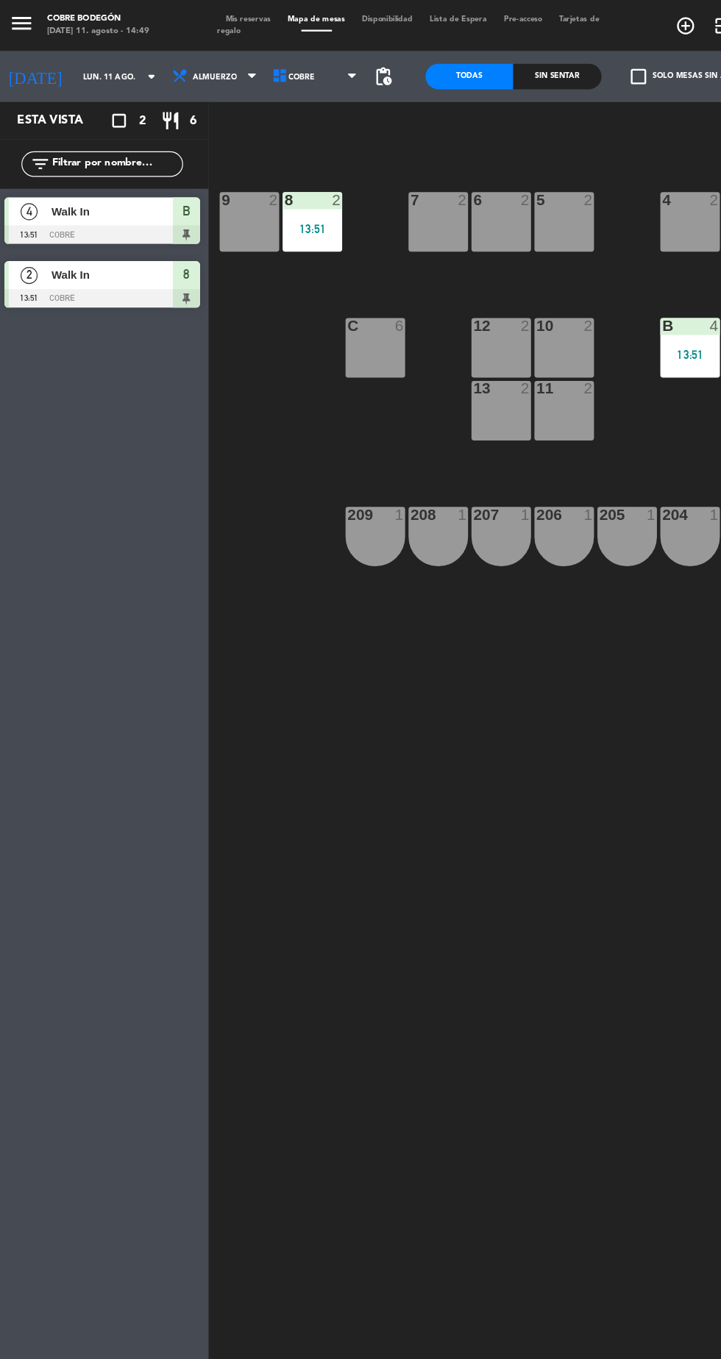
click at [94, 66] on input "lun. 11 ago." at bounding box center [114, 66] width 93 height 23
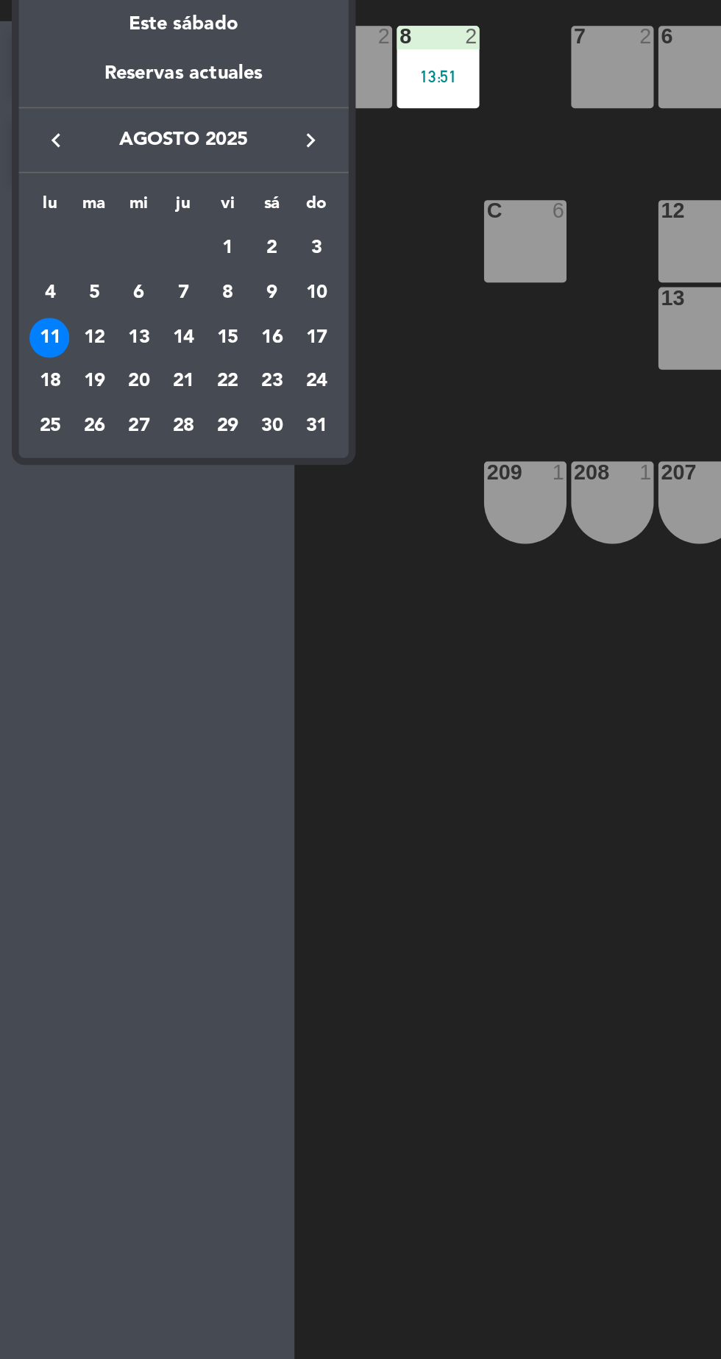
click at [98, 364] on div "13" at bounding box center [86, 360] width 25 height 25
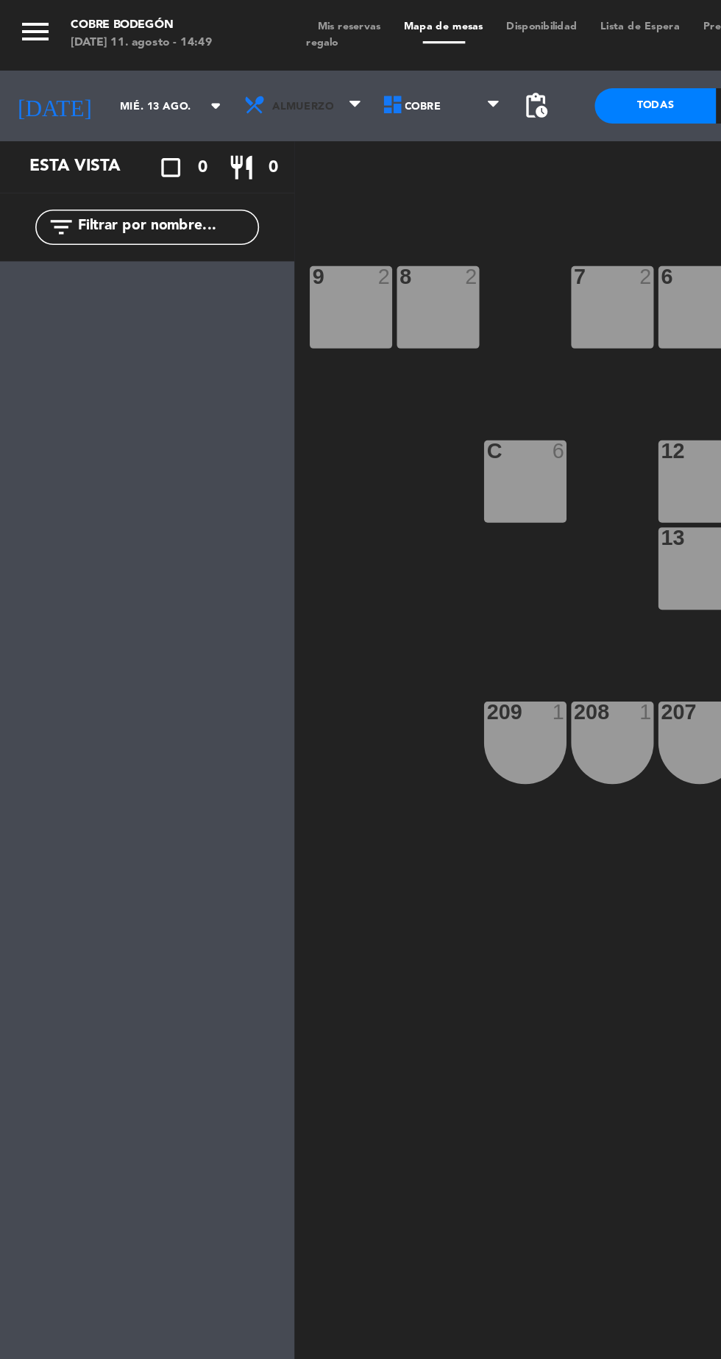
click at [215, 57] on span "Almuerzo" at bounding box center [190, 66] width 87 height 32
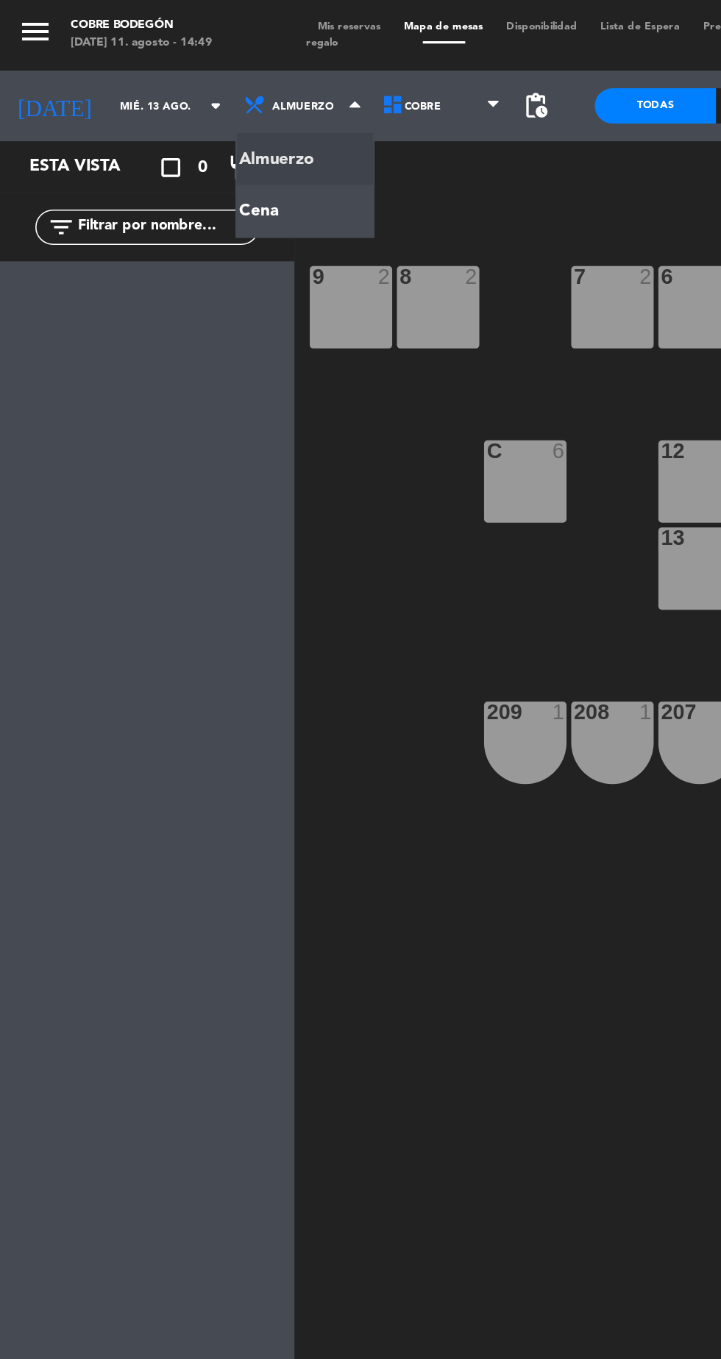
click at [220, 136] on ng-component "menu Cobre Bodegón [DATE] 11. agosto - 14:49 Mis reservas Mapa de mesas Disponi…" at bounding box center [360, 679] width 721 height 1359
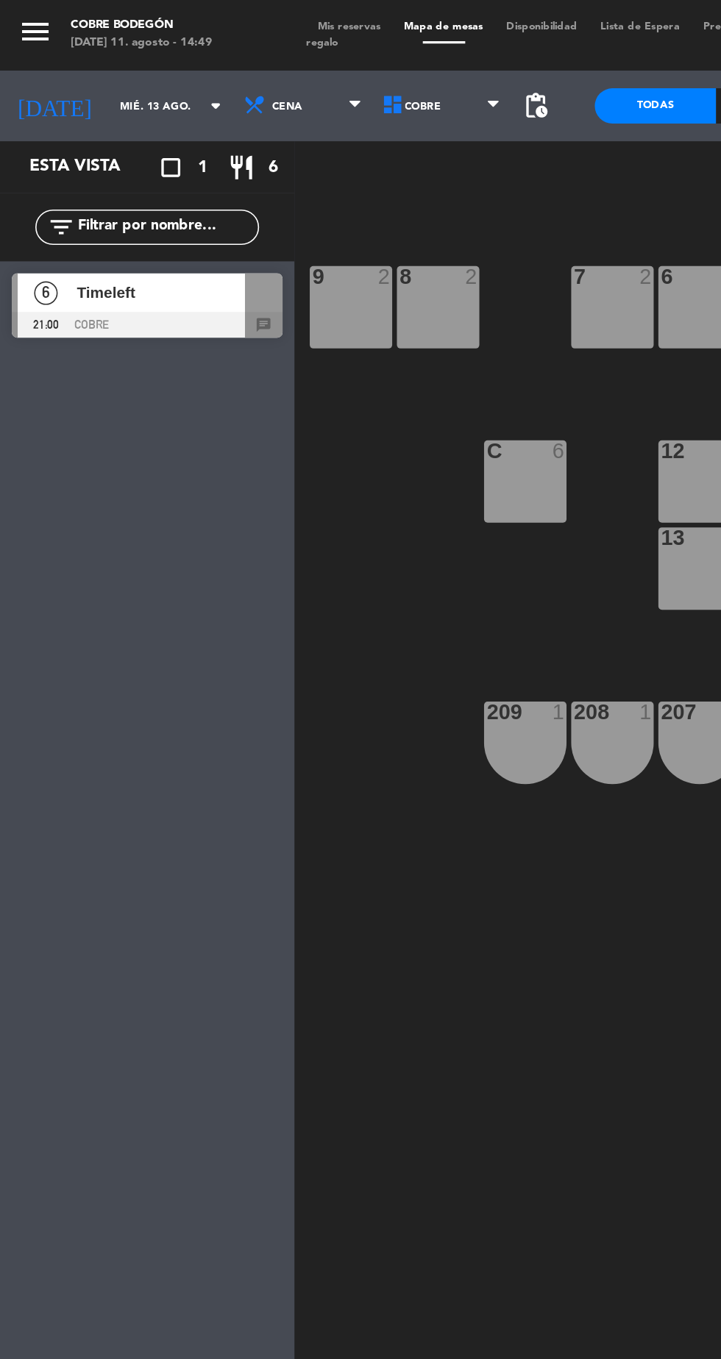
click at [103, 75] on input "mié. 13 ago." at bounding box center [114, 66] width 93 height 23
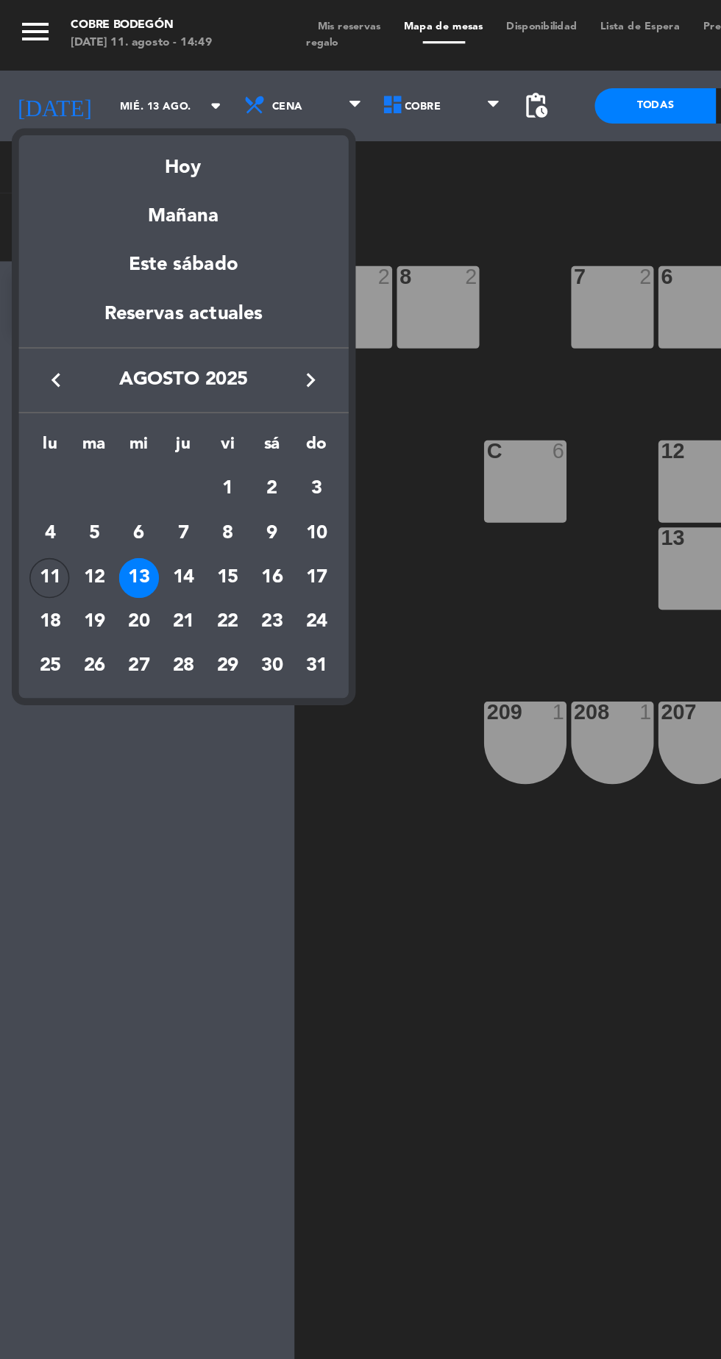
click at [174, 366] on div "16" at bounding box center [169, 360] width 25 height 25
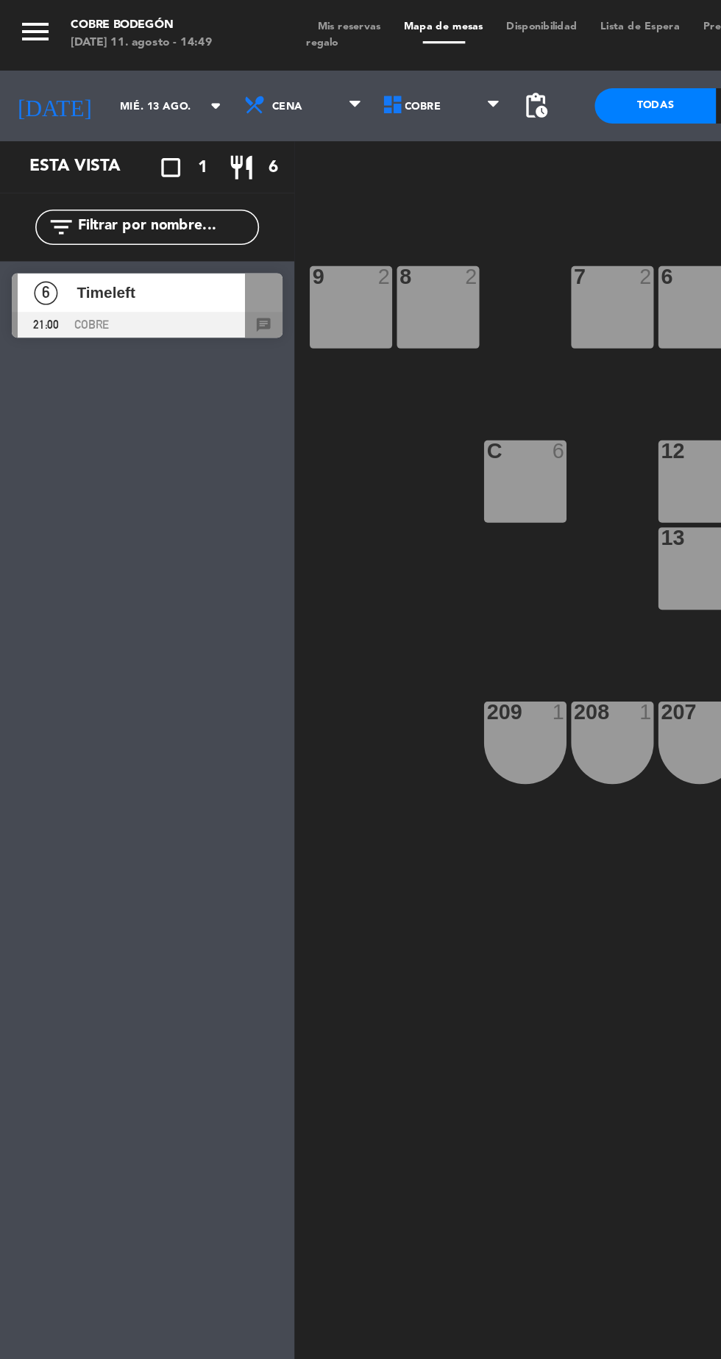
type input "sáb. 16 ago."
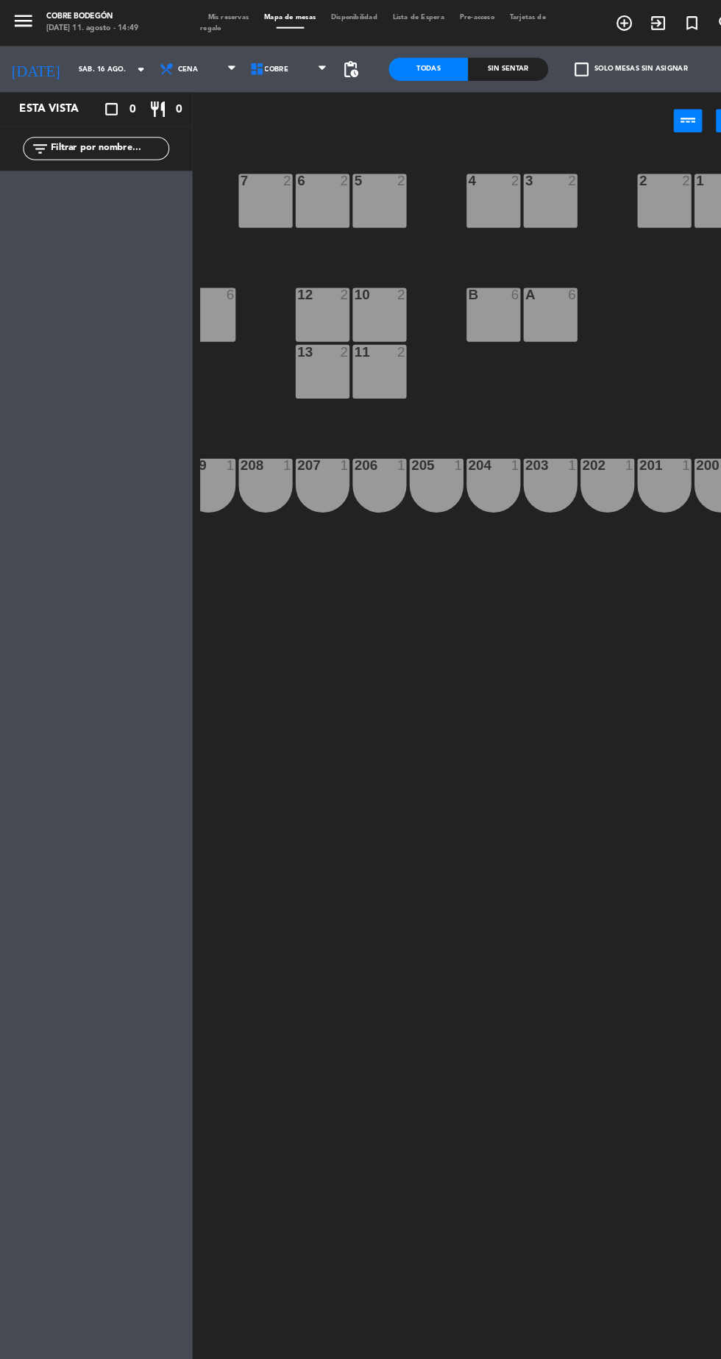
scroll to position [0, 127]
click at [604, 26] on icon "add_circle_outline" at bounding box center [596, 22] width 18 height 18
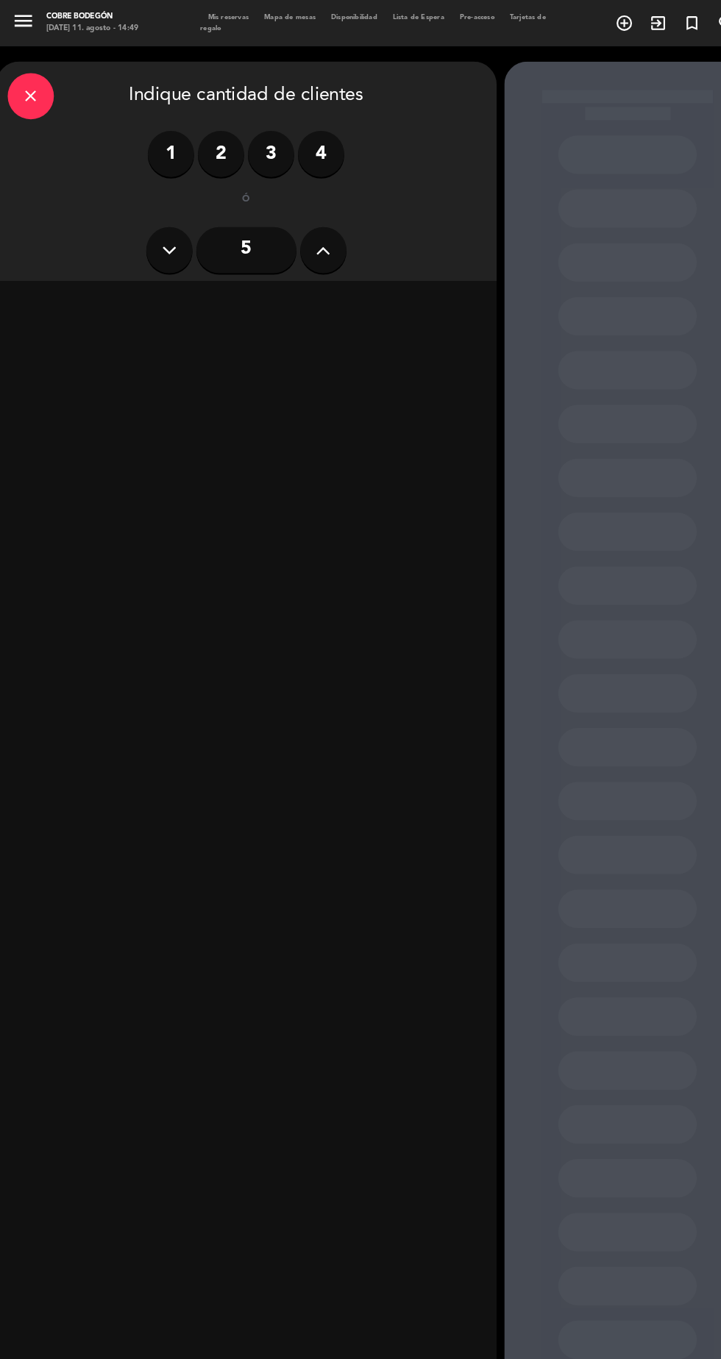
click at [273, 156] on label "3" at bounding box center [259, 147] width 44 height 44
click at [306, 149] on label "4" at bounding box center [307, 147] width 44 height 44
click at [114, 296] on div "Almuerzo" at bounding box center [120, 289] width 226 height 29
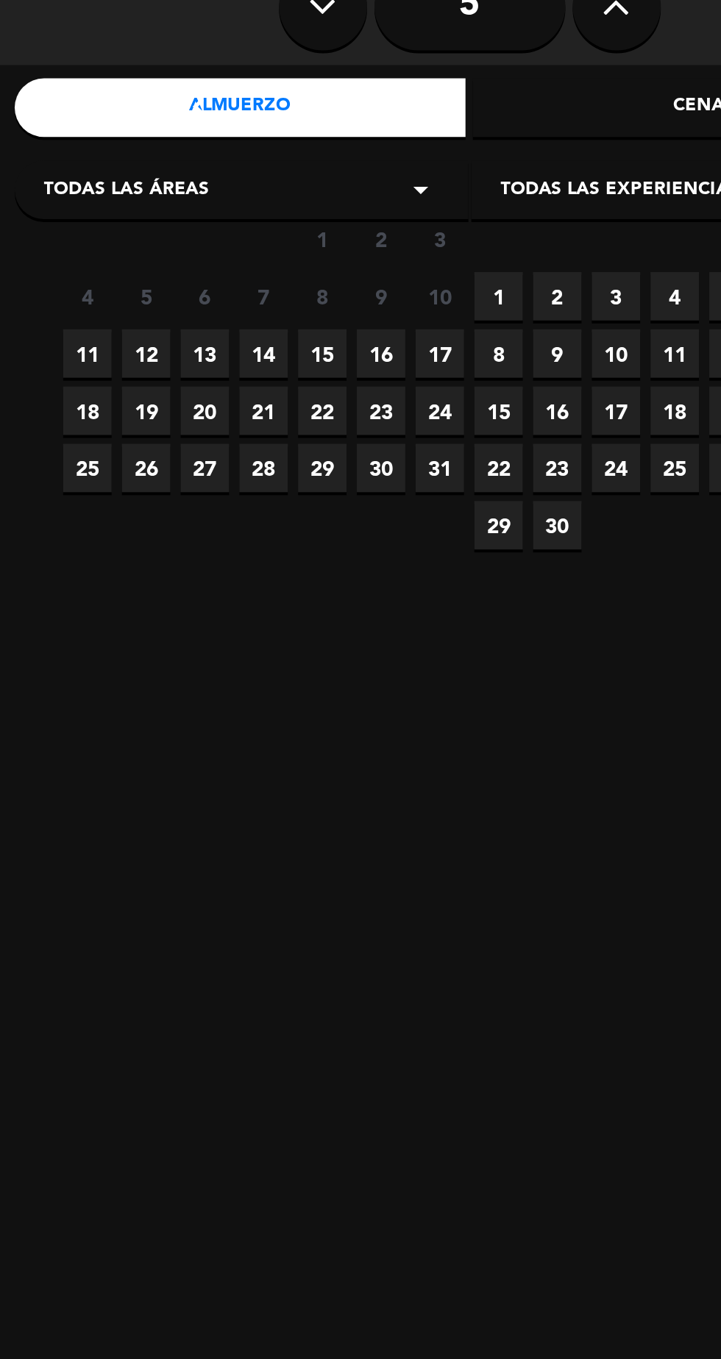
click at [187, 424] on span "16" at bounding box center [191, 413] width 24 height 24
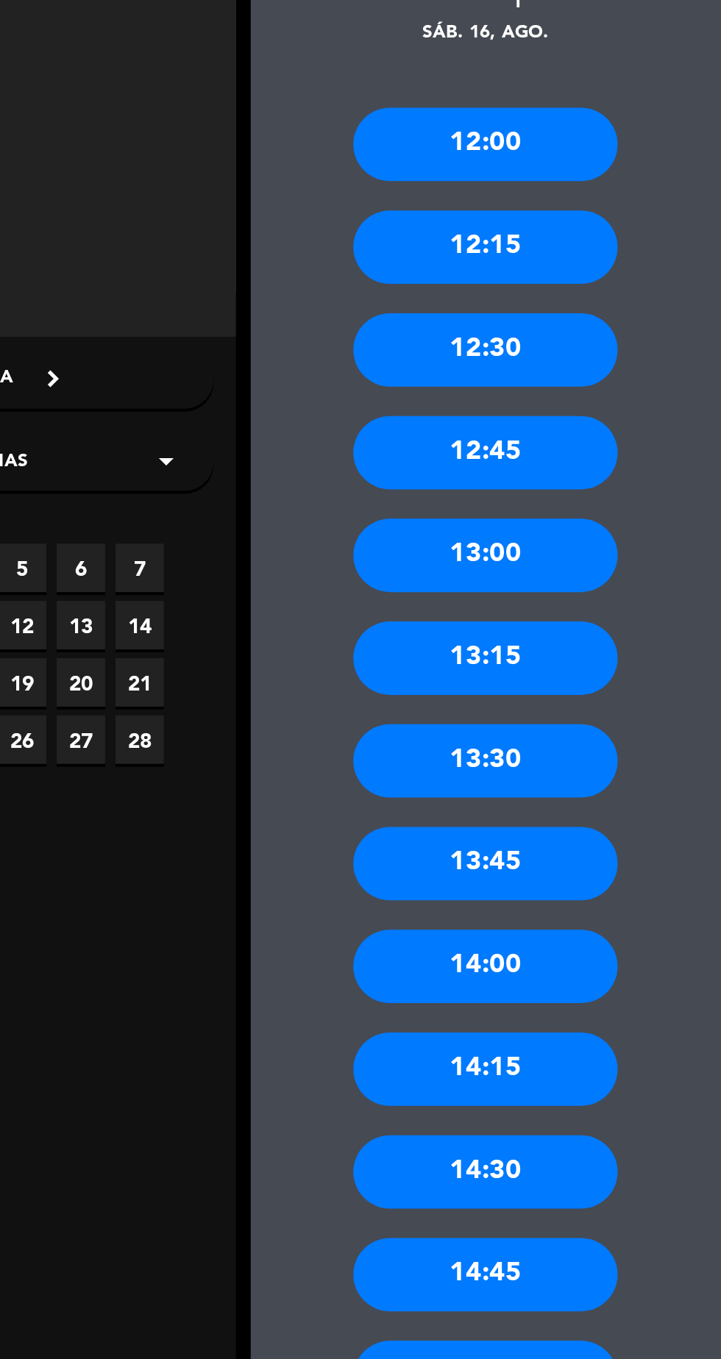
click at [629, 383] on div "13:00" at bounding box center [599, 378] width 132 height 37
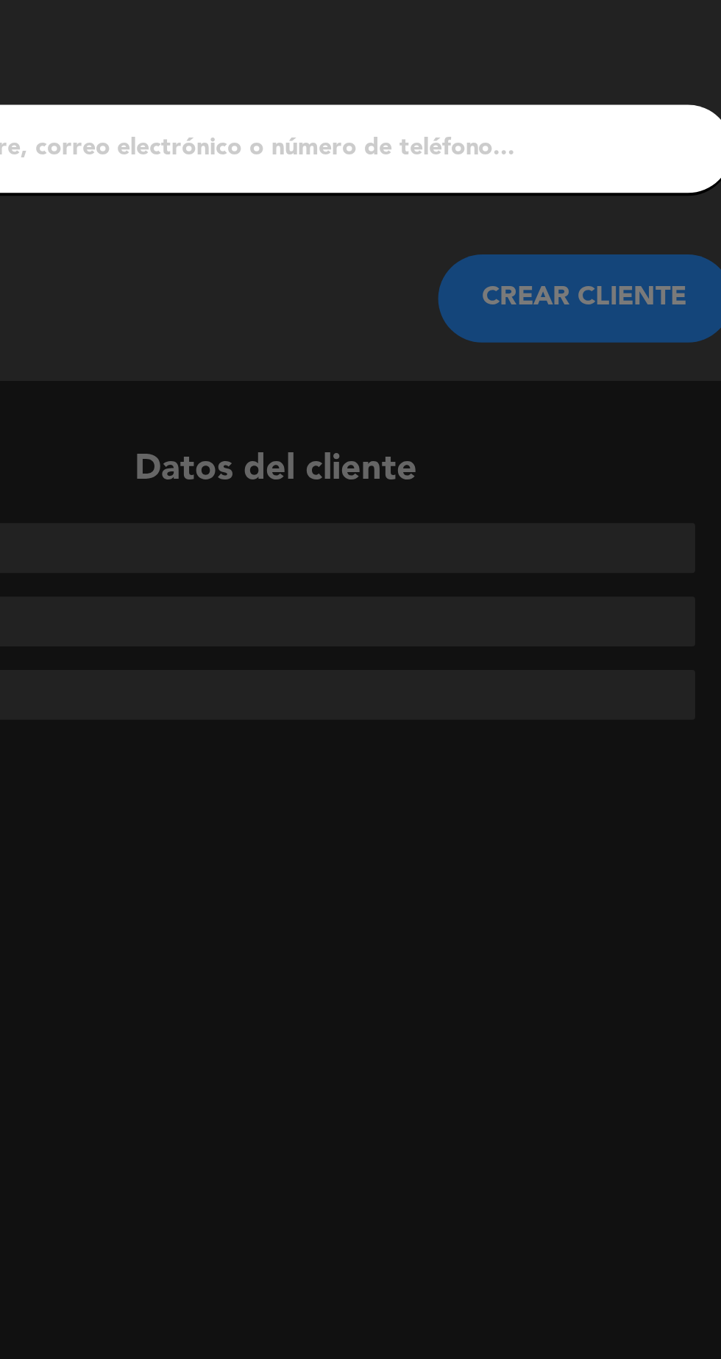
click at [365, 174] on input "1" at bounding box center [235, 174] width 434 height 21
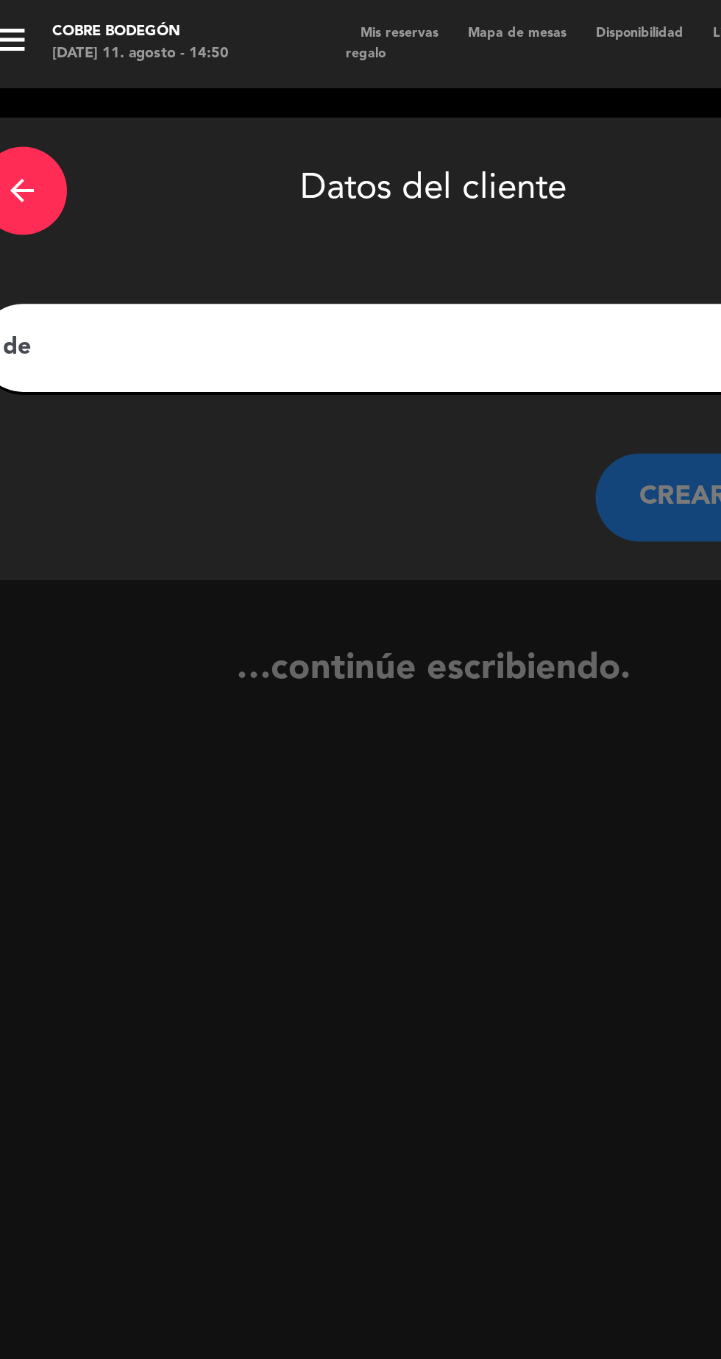
type input "d"
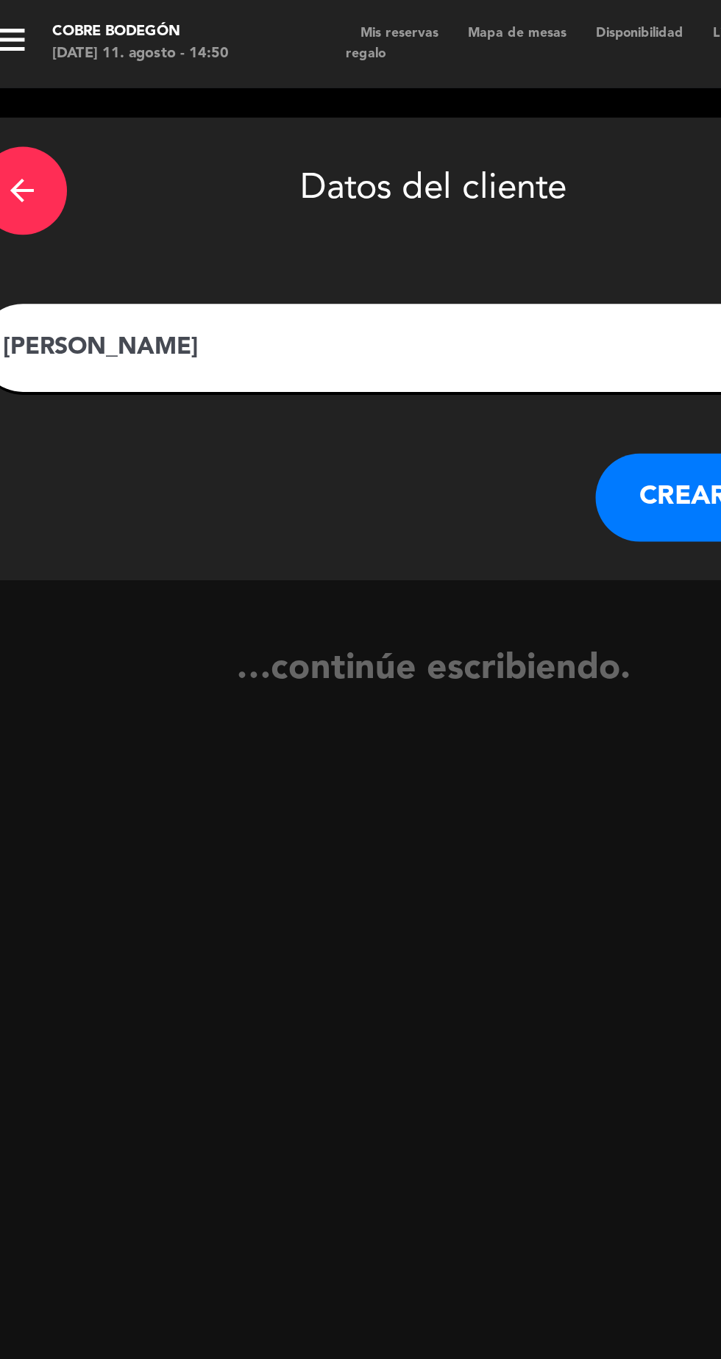
type input "[PERSON_NAME]"
click at [354, 254] on button "CREAR CLIENTE" at bounding box center [389, 249] width 147 height 44
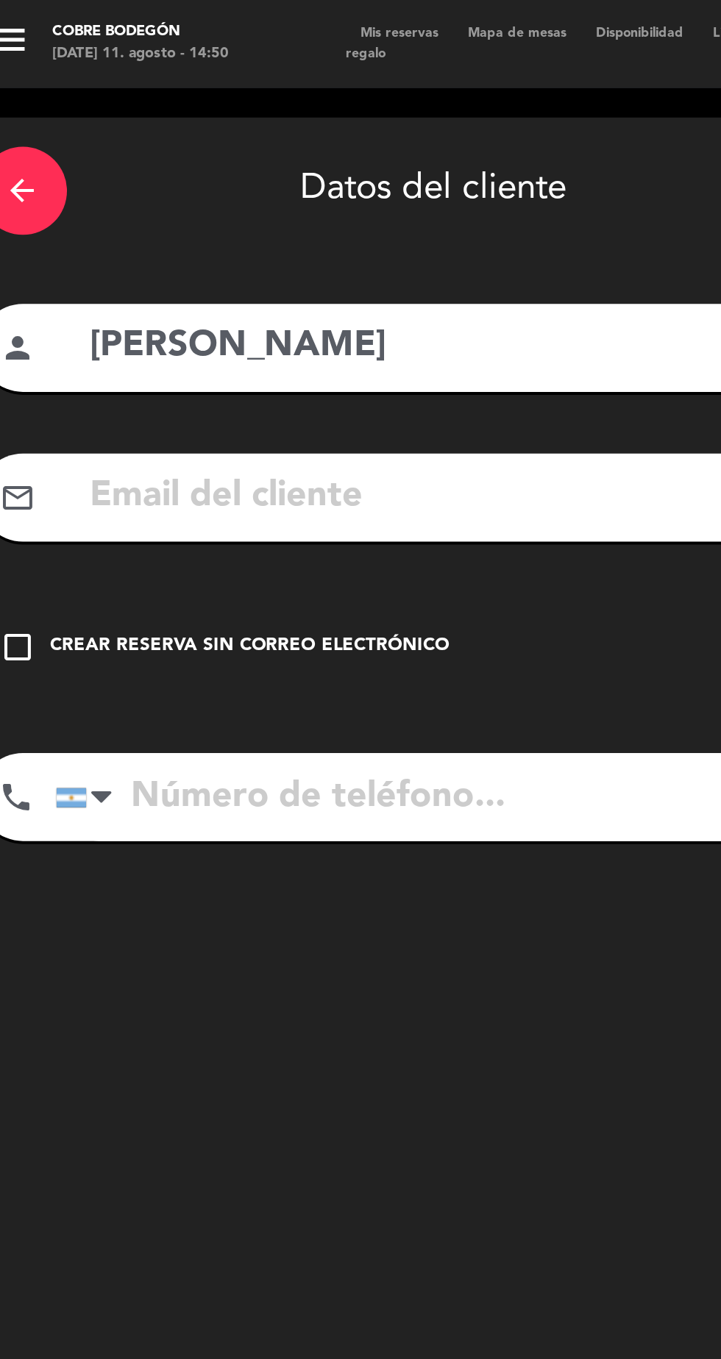
click at [44, 323] on div "Crear reserva sin correo electrónico" at bounding box center [143, 324] width 200 height 15
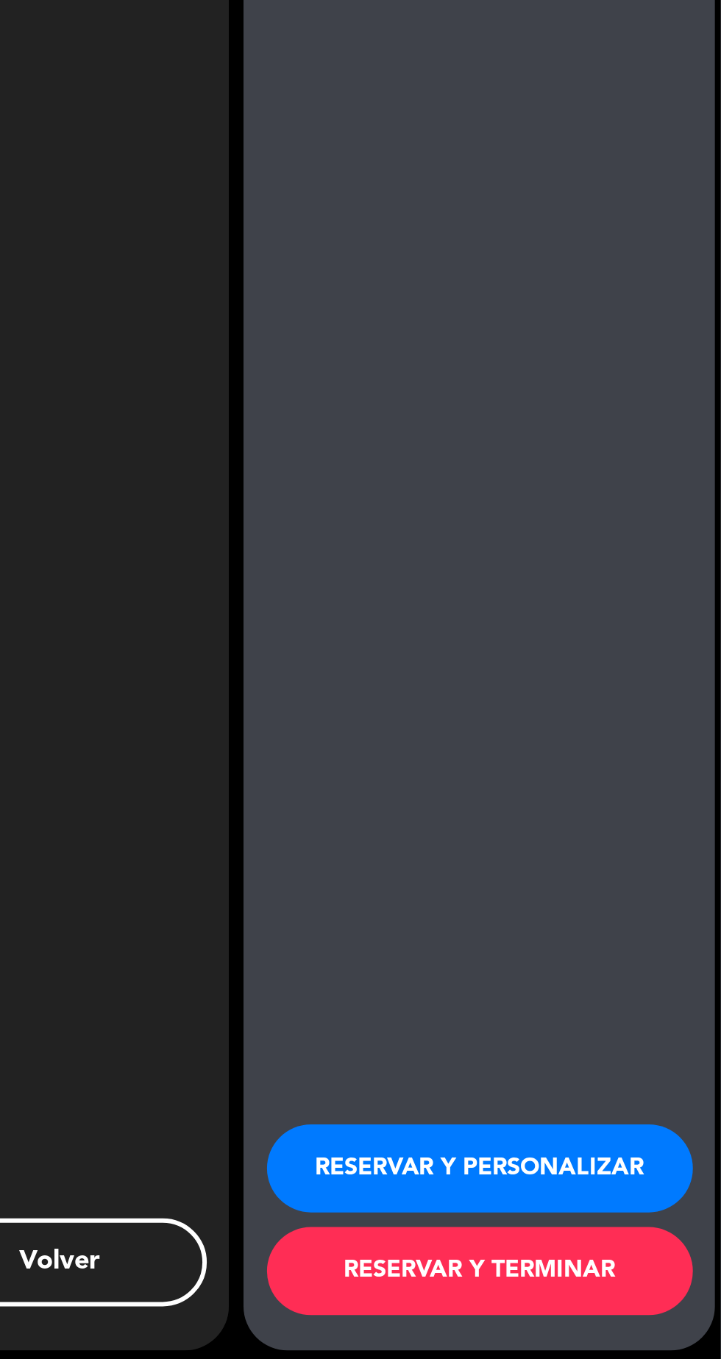
scroll to position [93, 0]
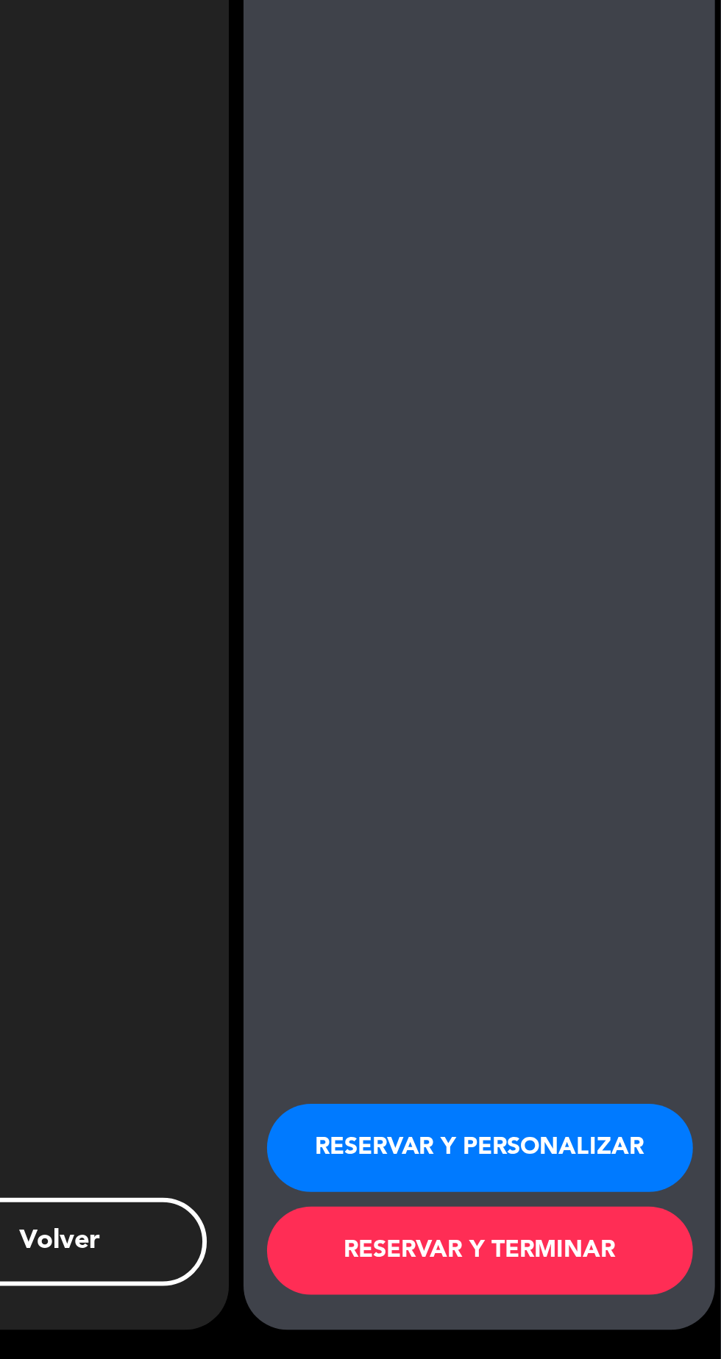
click at [609, 1248] on button "RESERVAR Y PERSONALIZAR" at bounding box center [599, 1253] width 213 height 44
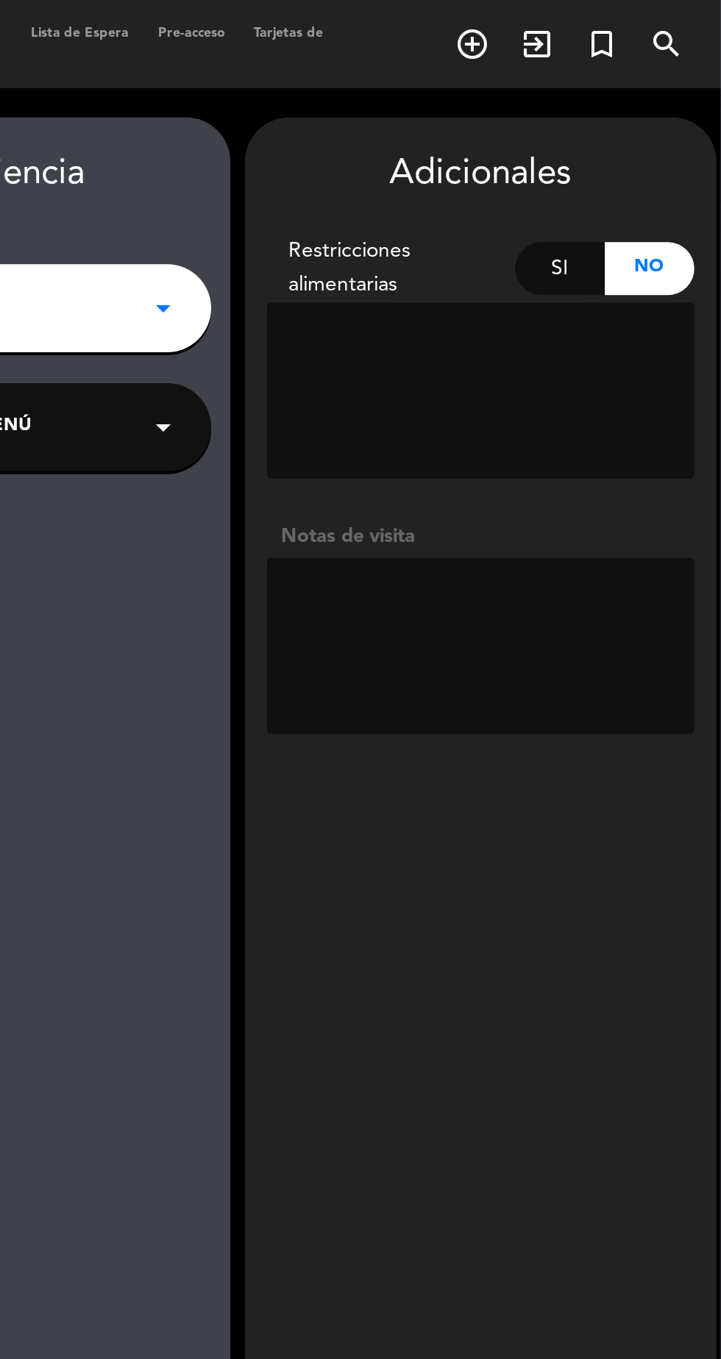
scroll to position [34, 0]
click at [667, 313] on textarea at bounding box center [600, 323] width 214 height 88
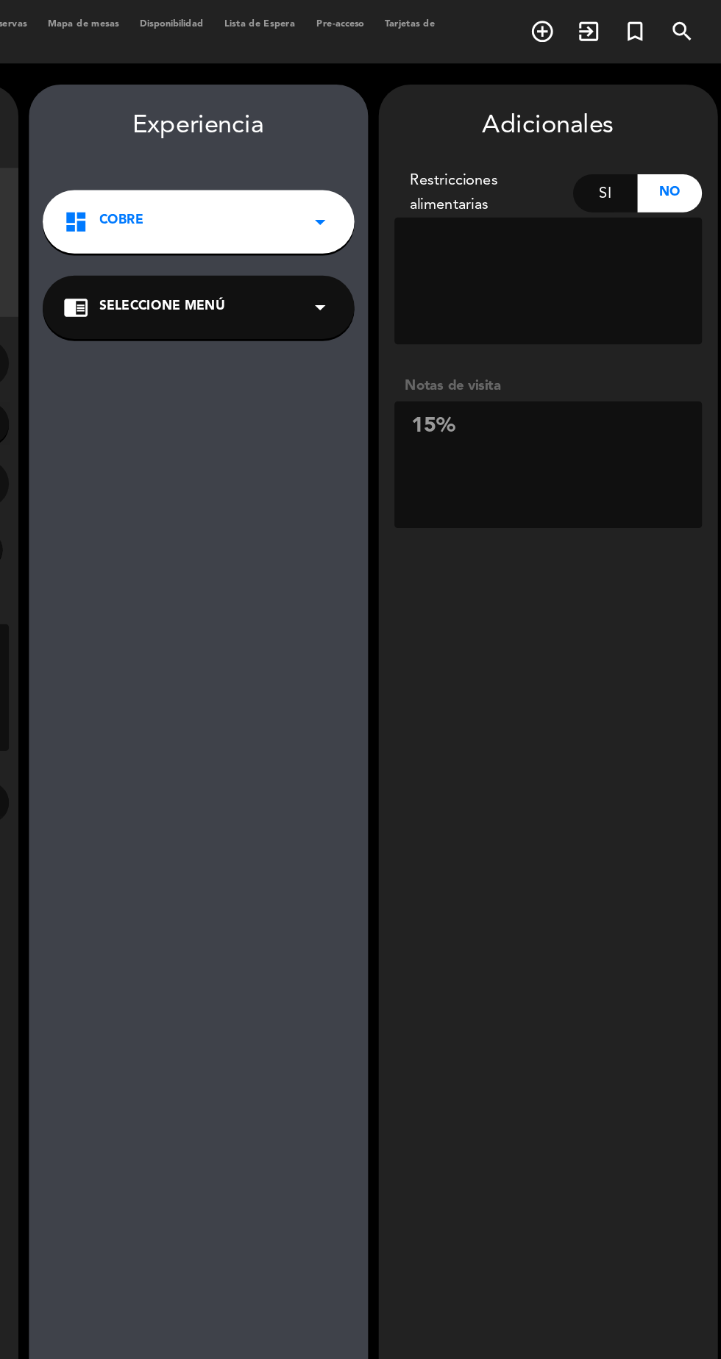
scroll to position [0, 0]
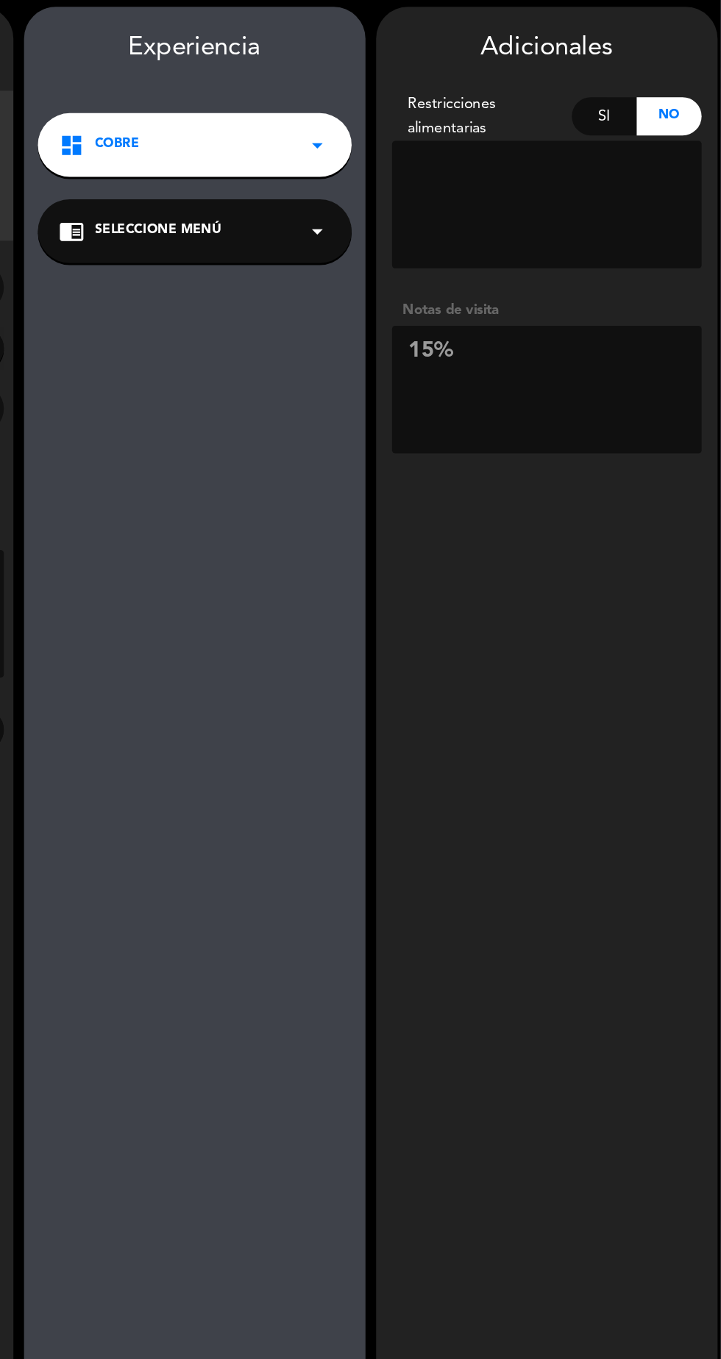
click at [652, 279] on textarea at bounding box center [600, 323] width 214 height 88
click at [576, 279] on textarea at bounding box center [600, 323] width 214 height 88
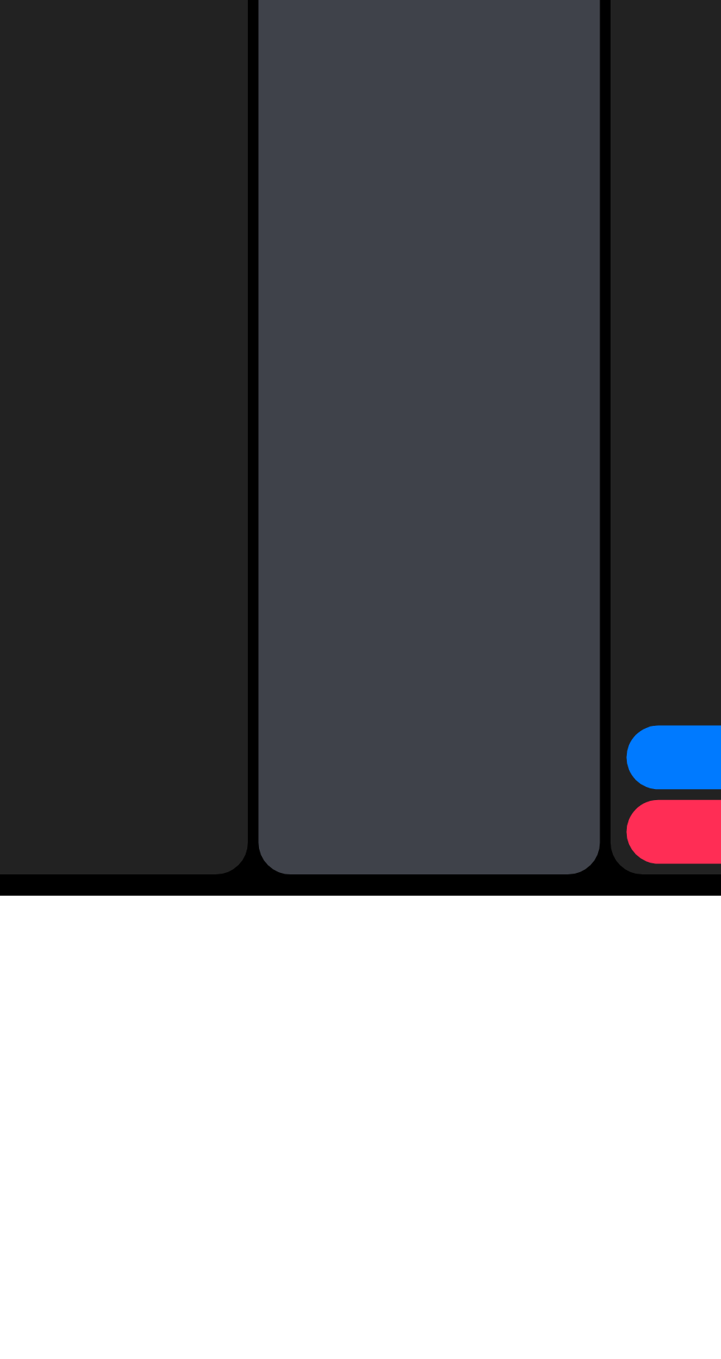
scroll to position [93, 0]
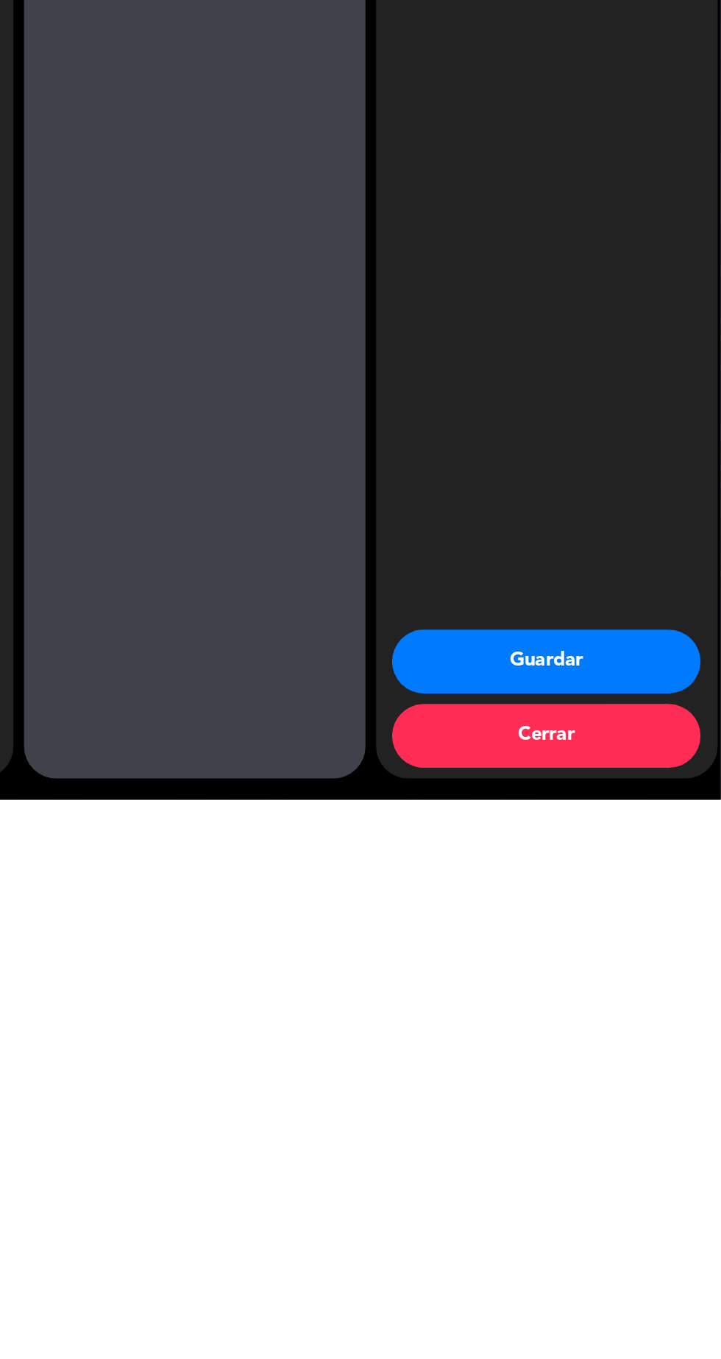
type textarea "15% descuento"
click at [611, 1270] on button "Guardar" at bounding box center [599, 1263] width 213 height 44
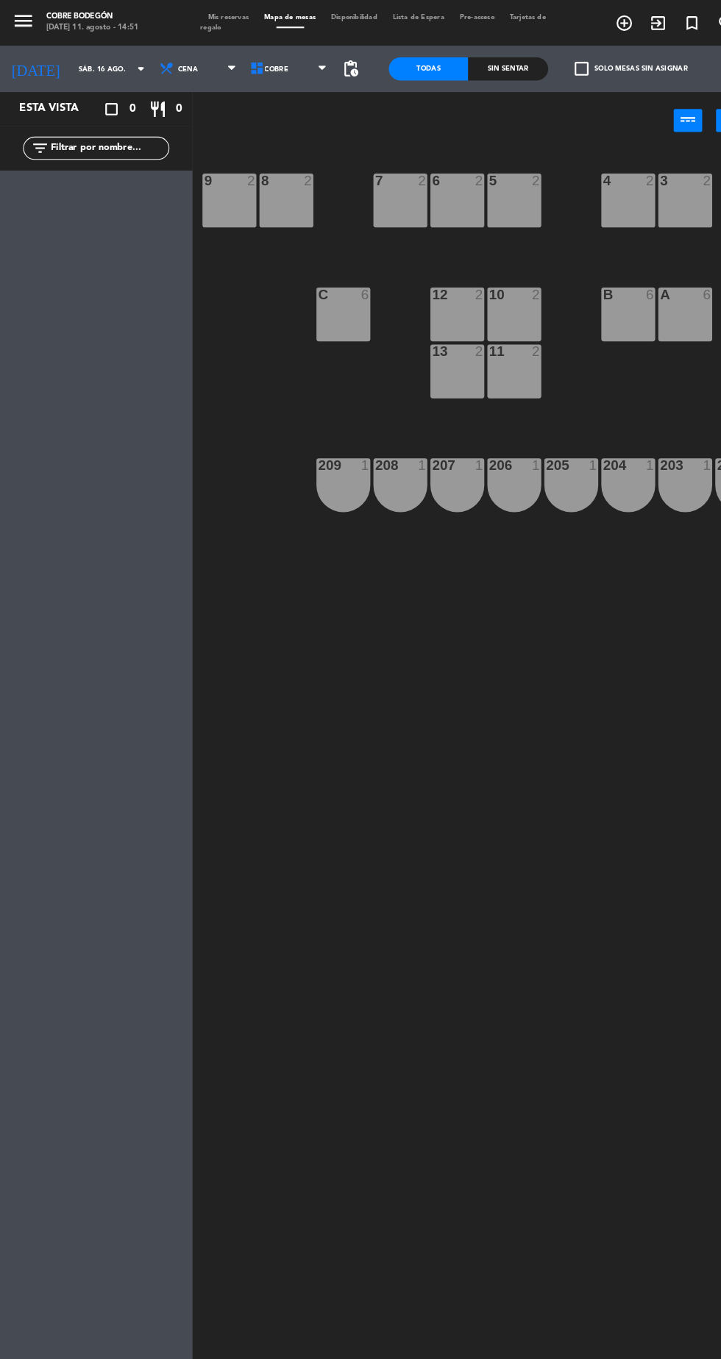
click at [206, 26] on span "Tarjetas de regalo" at bounding box center [356, 21] width 330 height 17
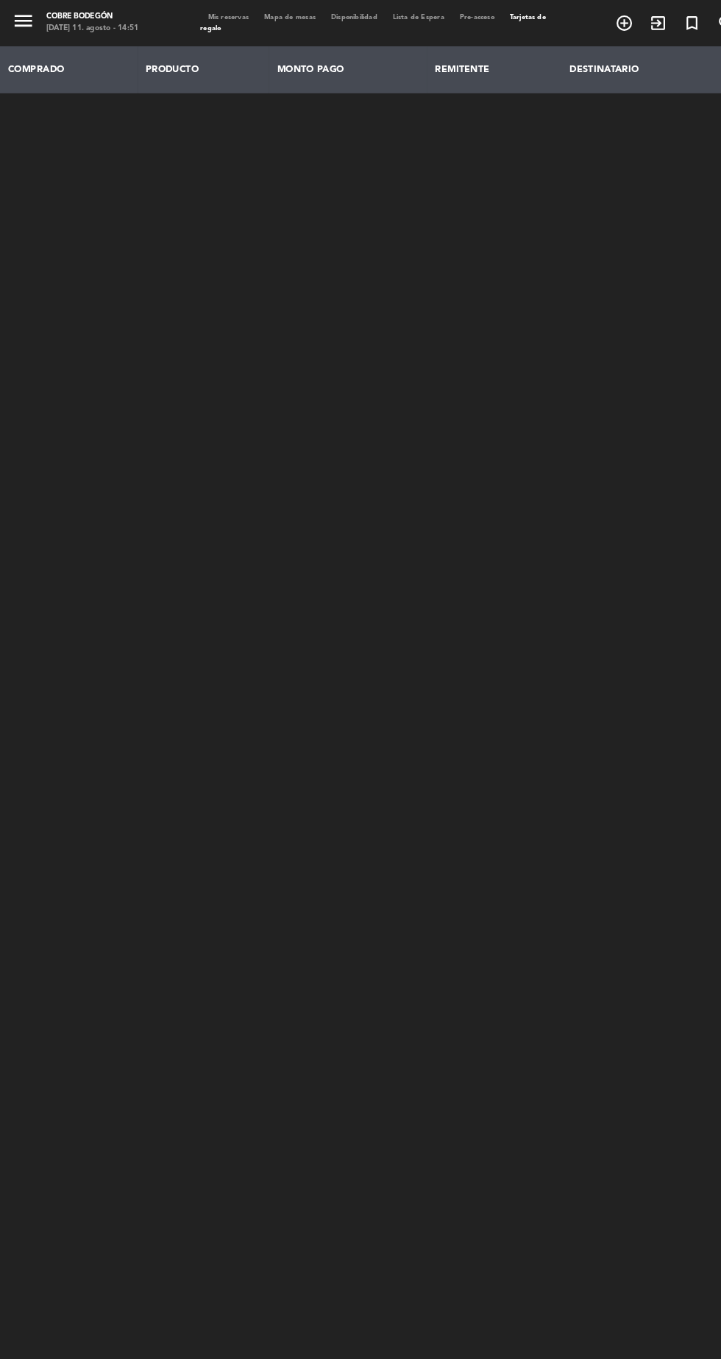
click at [46, 58] on th "COMPRADO" at bounding box center [66, 66] width 132 height 45
click at [43, 65] on th "COMPRADO" at bounding box center [66, 66] width 132 height 45
click at [26, 20] on icon "menu" at bounding box center [22, 20] width 22 height 22
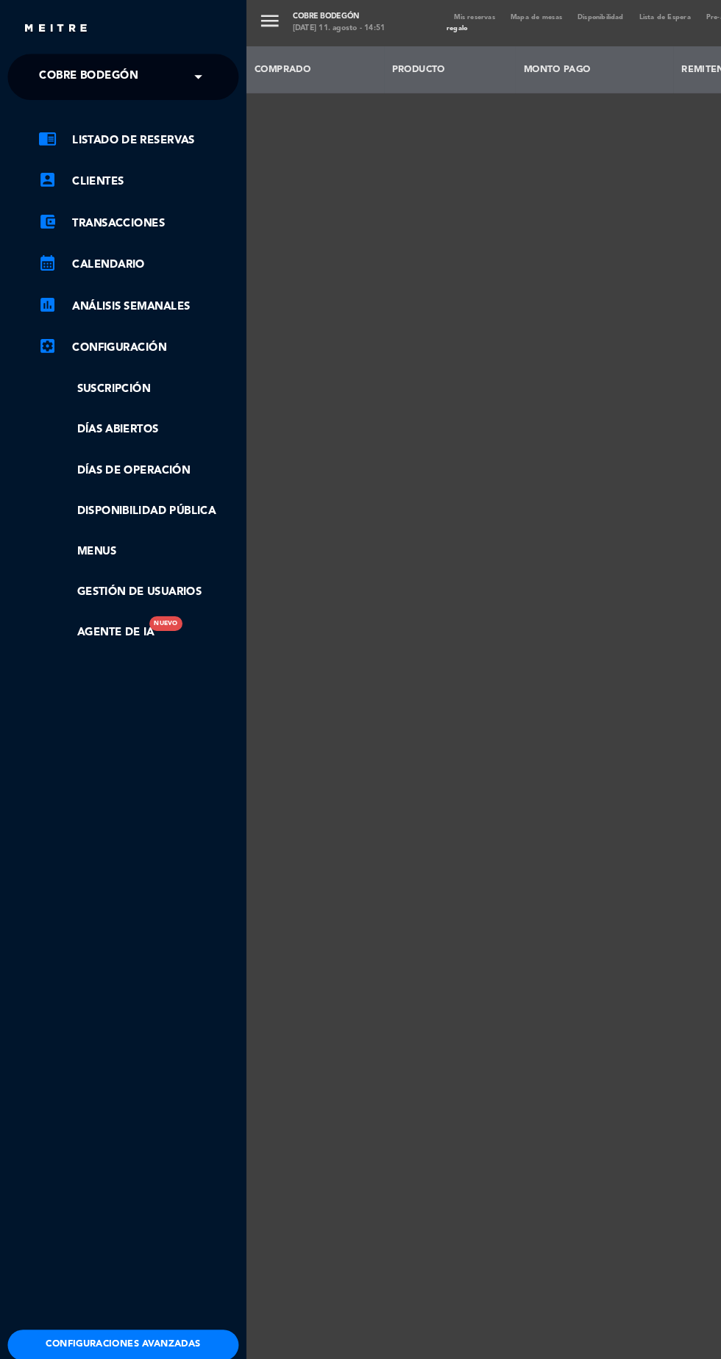
click at [28, 19] on div "close" at bounding box center [123, 27] width 202 height 18
click at [298, 308] on div "menu Cobre Bodegón [DATE] 11. agosto - 14:51 Mis reservas Mapa de mesas Disponi…" at bounding box center [595, 679] width 721 height 1359
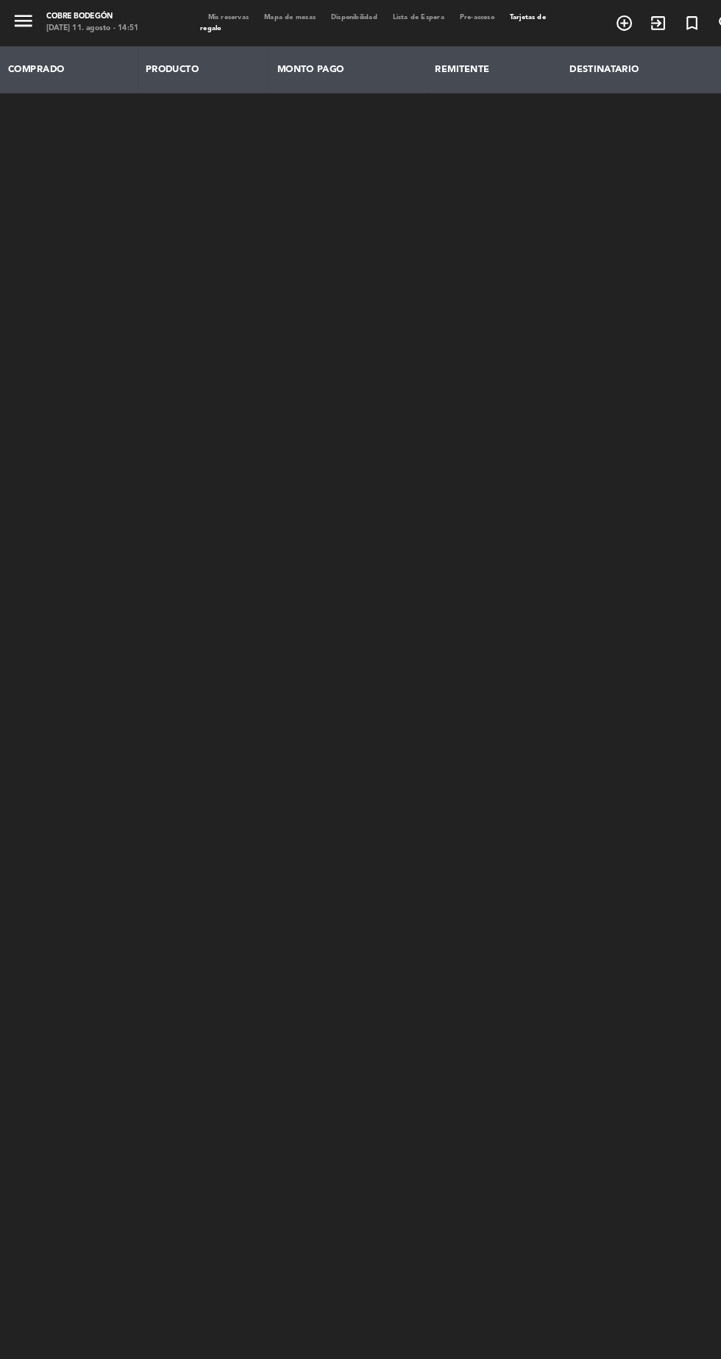
click at [31, 20] on icon "menu" at bounding box center [22, 20] width 22 height 22
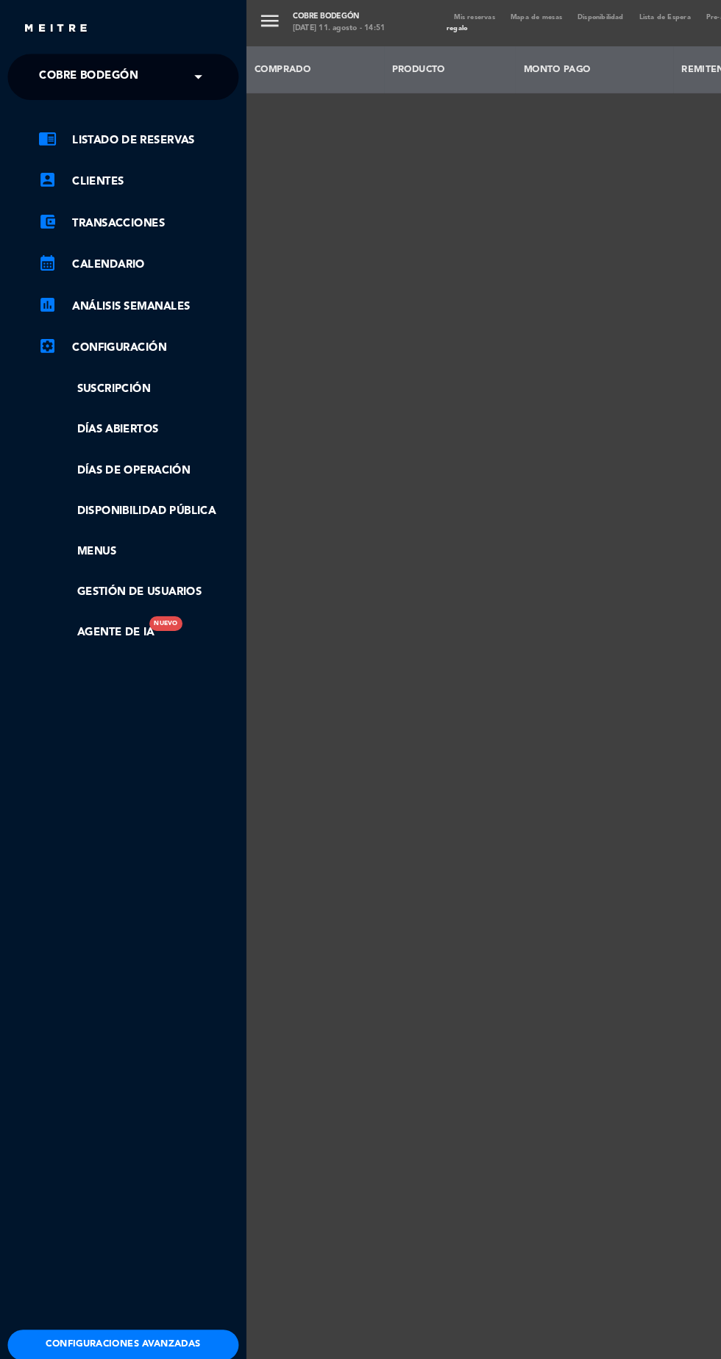
click at [126, 134] on link "chrome_reader_mode Listado de Reservas" at bounding box center [132, 134] width 191 height 18
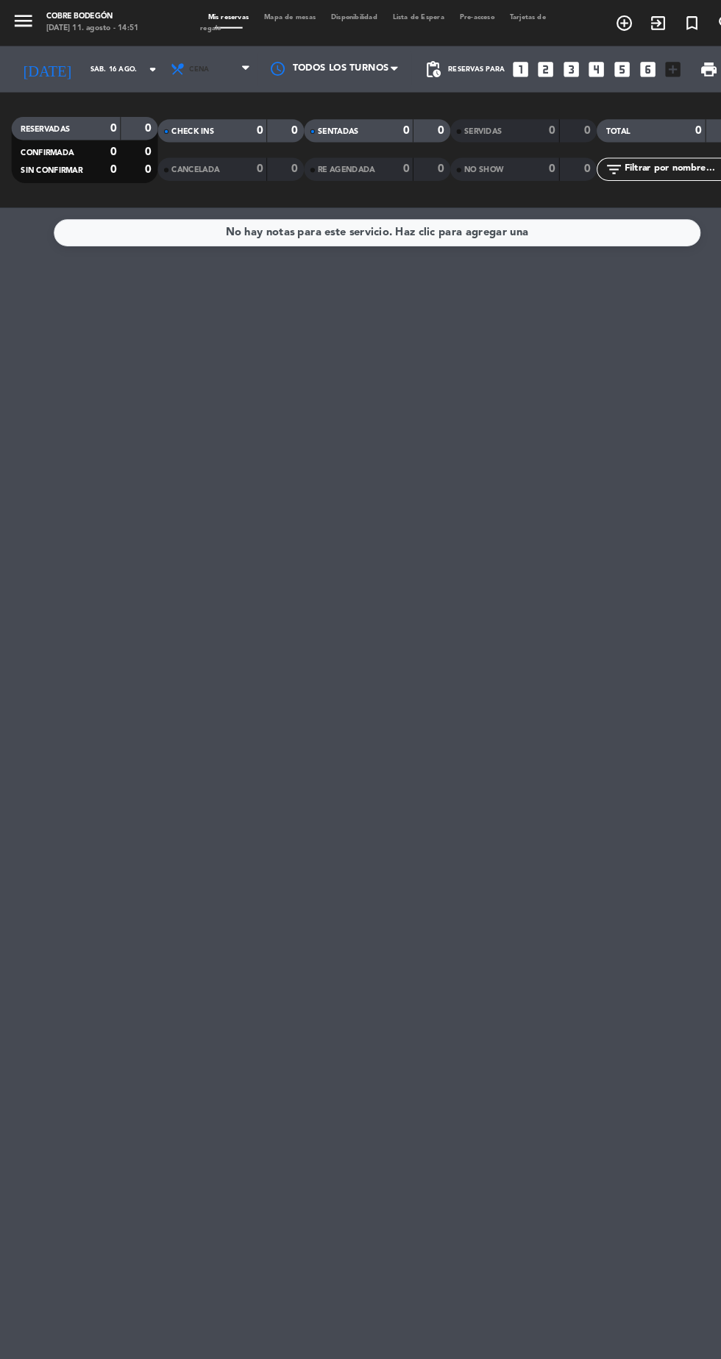
click at [181, 65] on span "Cena" at bounding box center [190, 66] width 19 height 8
click at [141, 124] on div "menu Cobre Bodegón [DATE] 11. agosto - 14:51 Mis reservas Mapa de mesas Disponi…" at bounding box center [360, 99] width 721 height 199
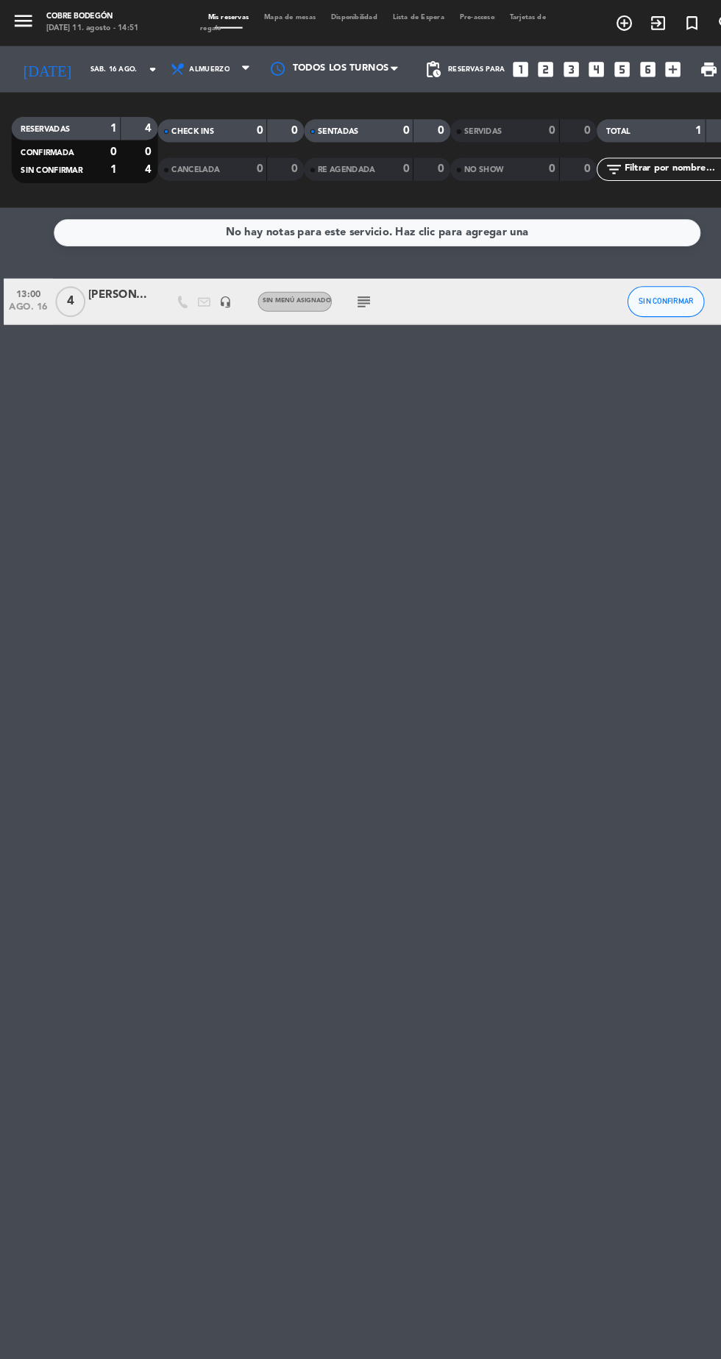
click at [67, 289] on span "4" at bounding box center [67, 287] width 29 height 29
click at [100, 296] on div at bounding box center [114, 296] width 59 height 12
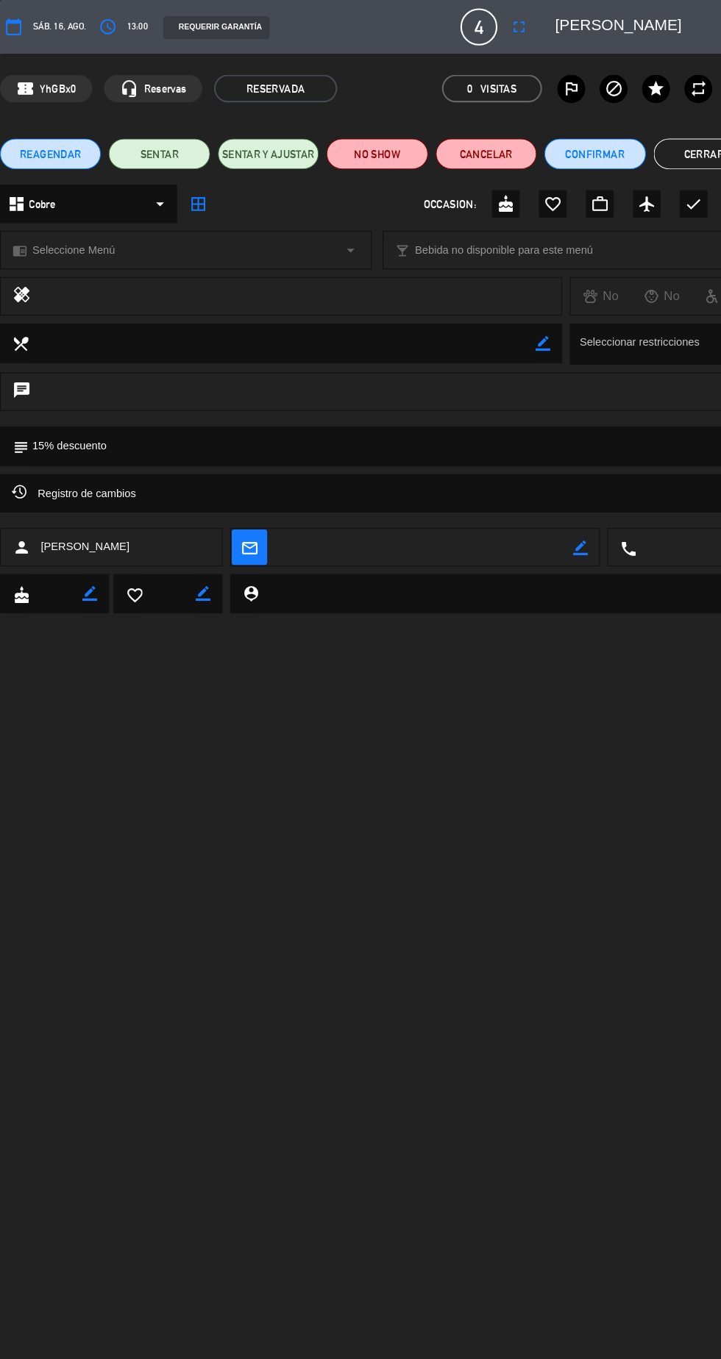
click at [611, 191] on icon "airplanemode_active" at bounding box center [618, 195] width 18 height 18
click at [631, 153] on button "Cerrar" at bounding box center [672, 146] width 96 height 29
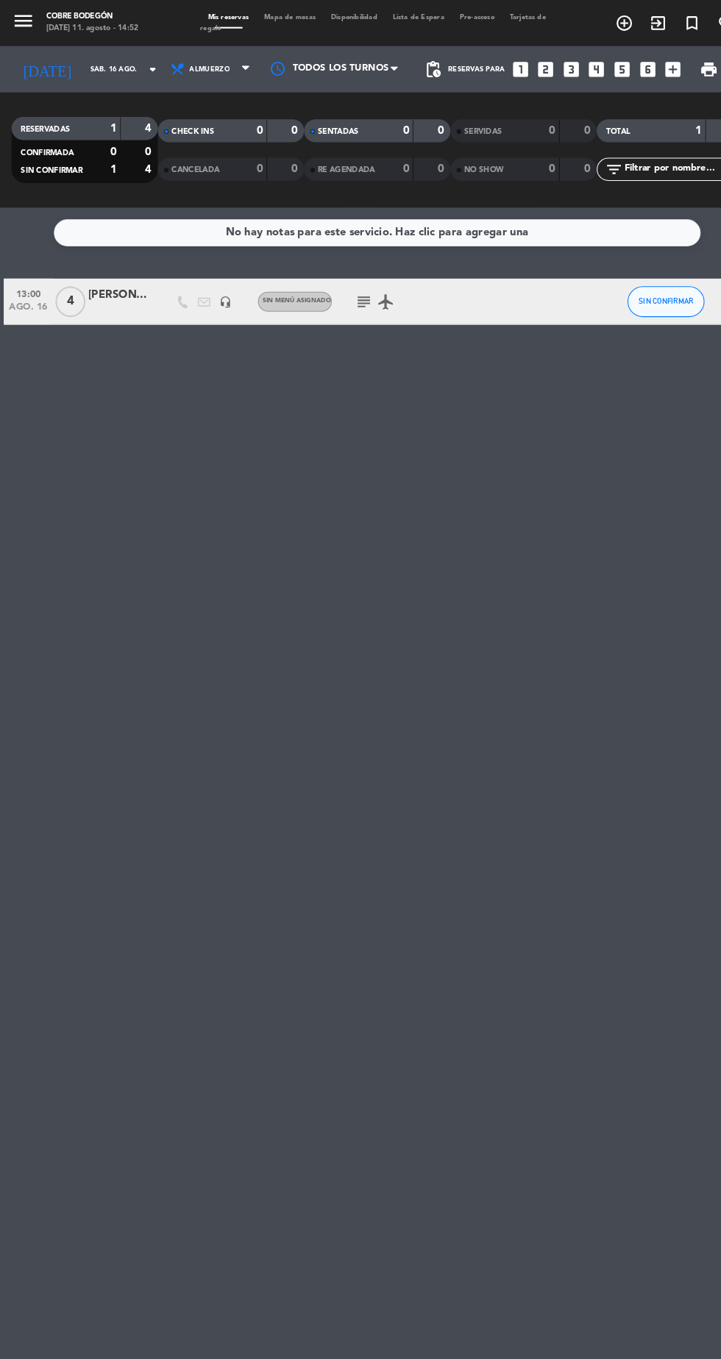
click at [103, 66] on input "sáb. 16 ago." at bounding box center [125, 66] width 93 height 23
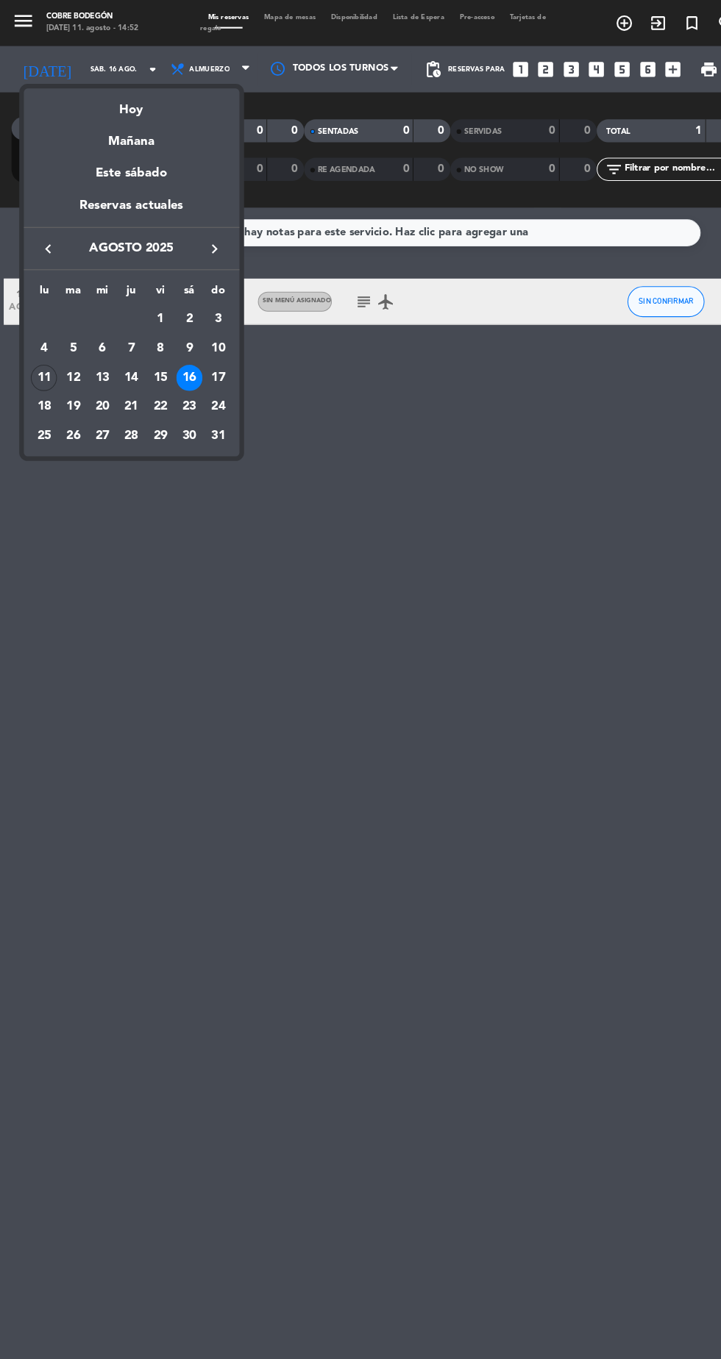
click at [31, 362] on div "11" at bounding box center [41, 360] width 25 height 25
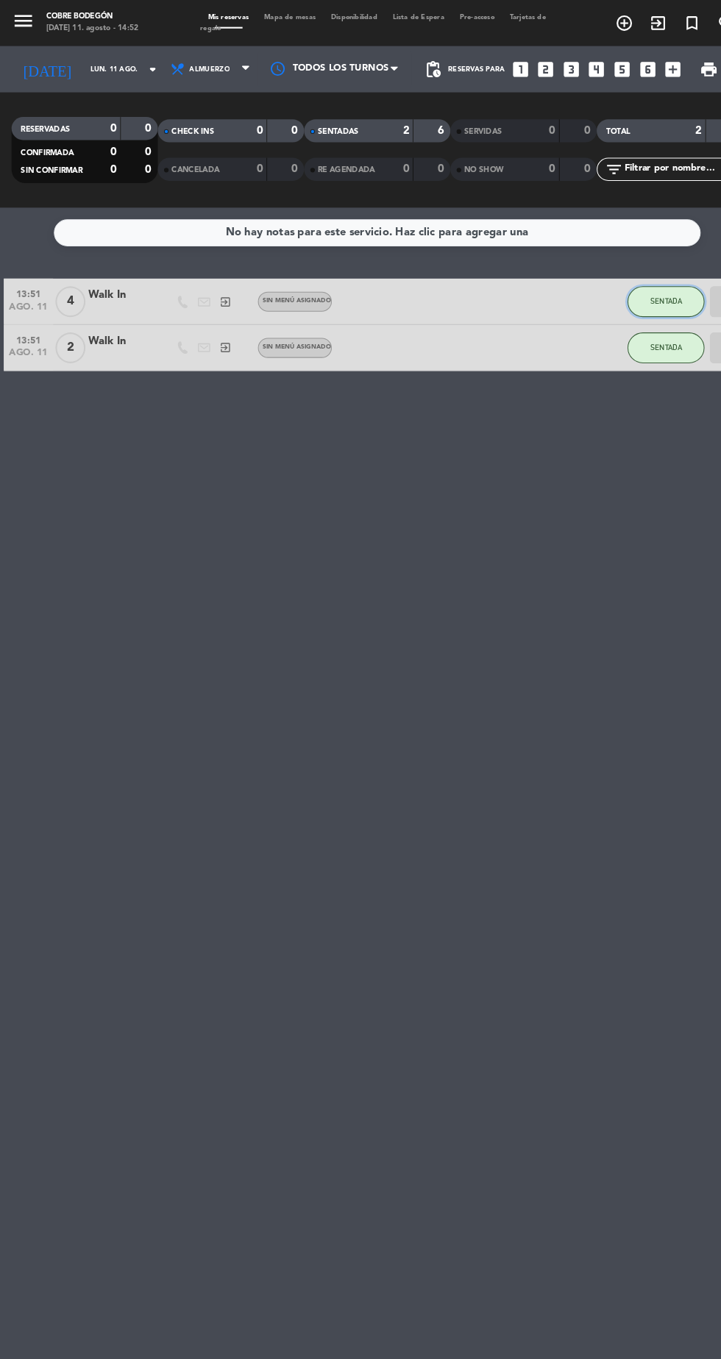
click at [640, 294] on button "SENTADA" at bounding box center [636, 287] width 74 height 29
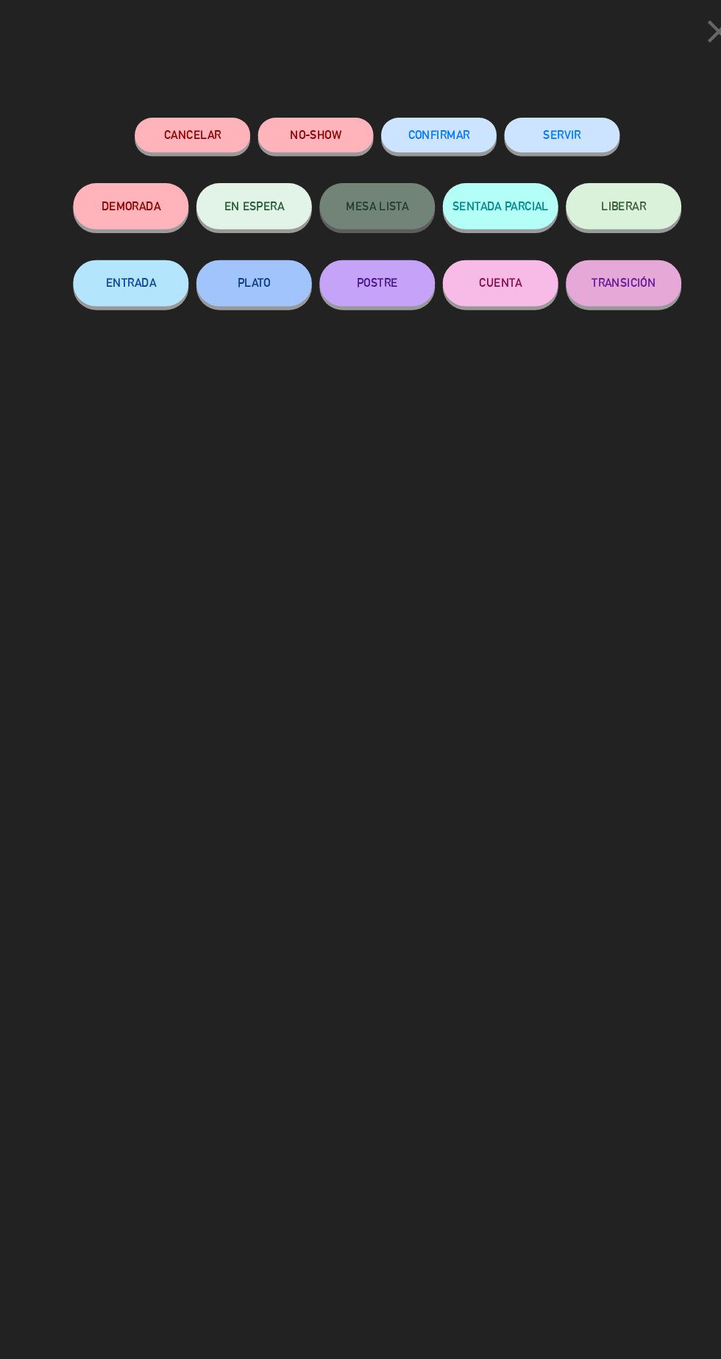
click at [541, 143] on button "SERVIR" at bounding box center [537, 128] width 110 height 33
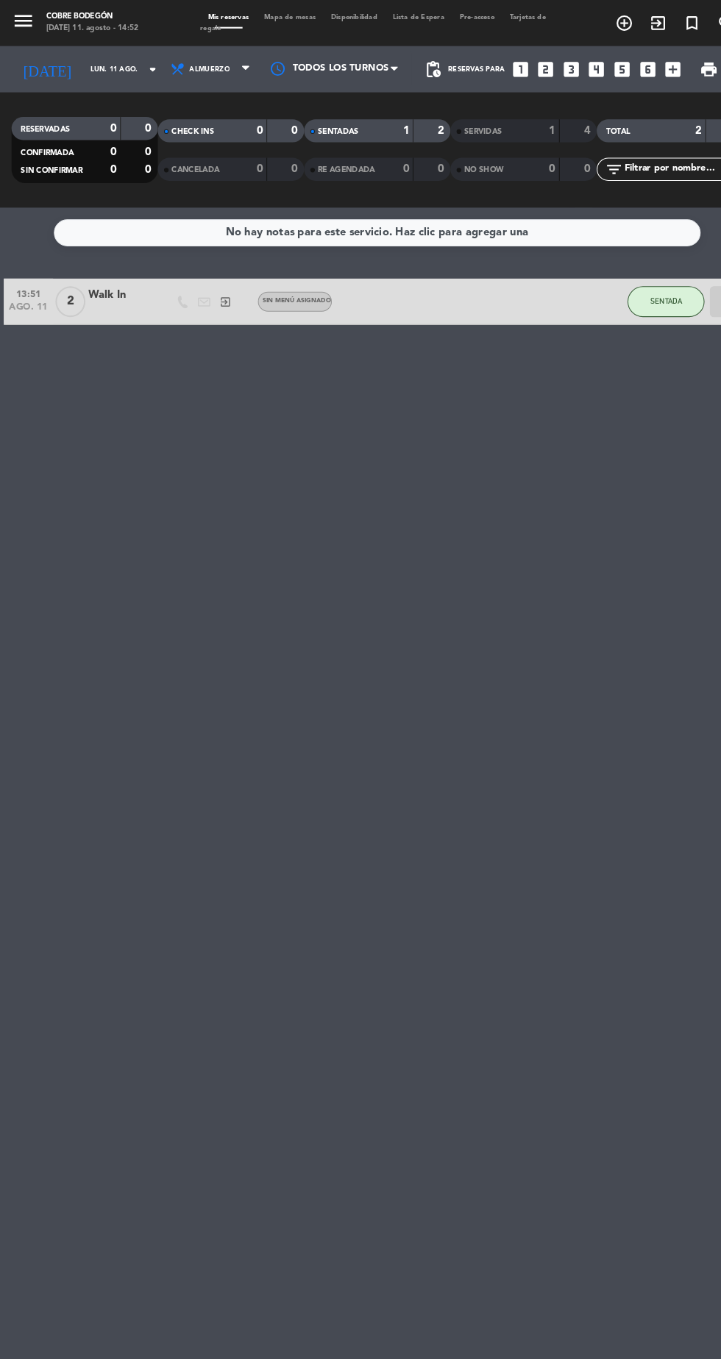
click at [619, 359] on div "No hay notas para este servicio. Haz clic para agregar una 13:51 [DATE] 2 Walk …" at bounding box center [360, 779] width 721 height 1160
click at [644, 294] on button "SENTADA" at bounding box center [636, 287] width 74 height 29
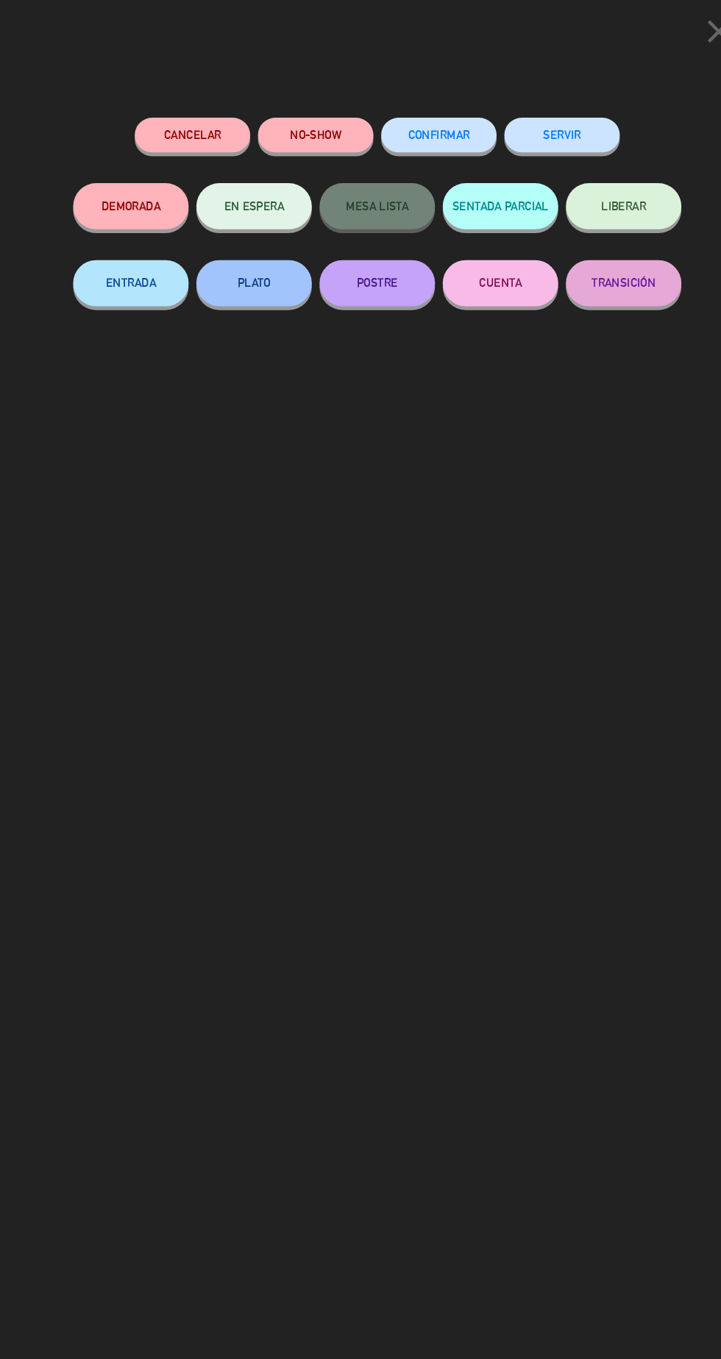
click at [562, 124] on button "SERVIR" at bounding box center [537, 128] width 110 height 33
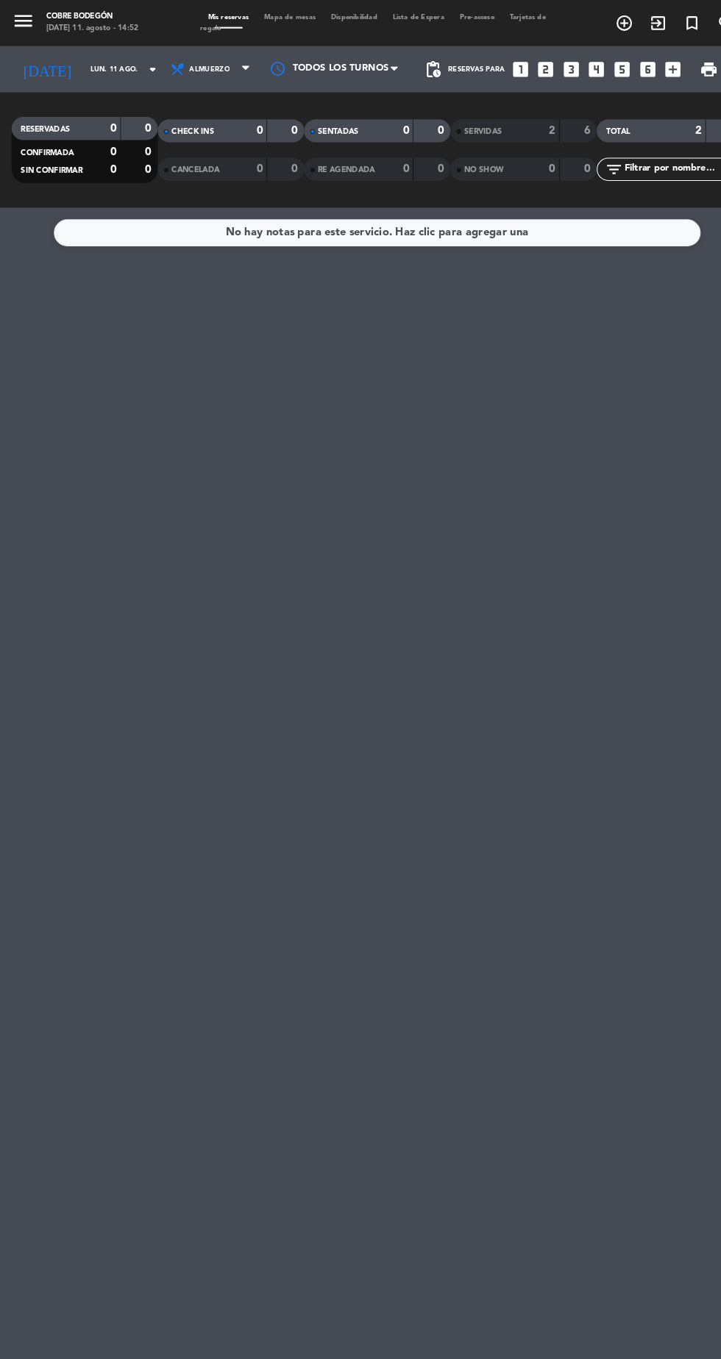
click at [90, 74] on input "lun. 11 ago." at bounding box center [125, 66] width 93 height 23
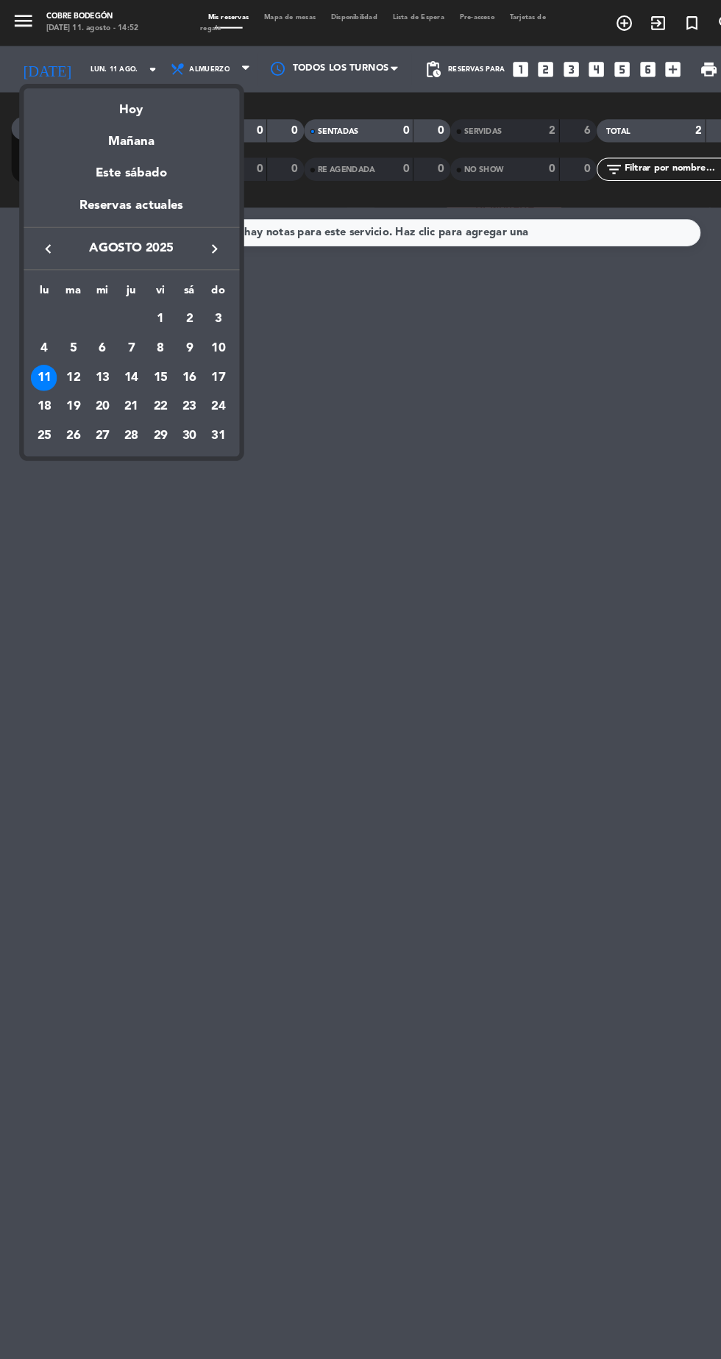
click at [70, 388] on div "19" at bounding box center [69, 388] width 25 height 25
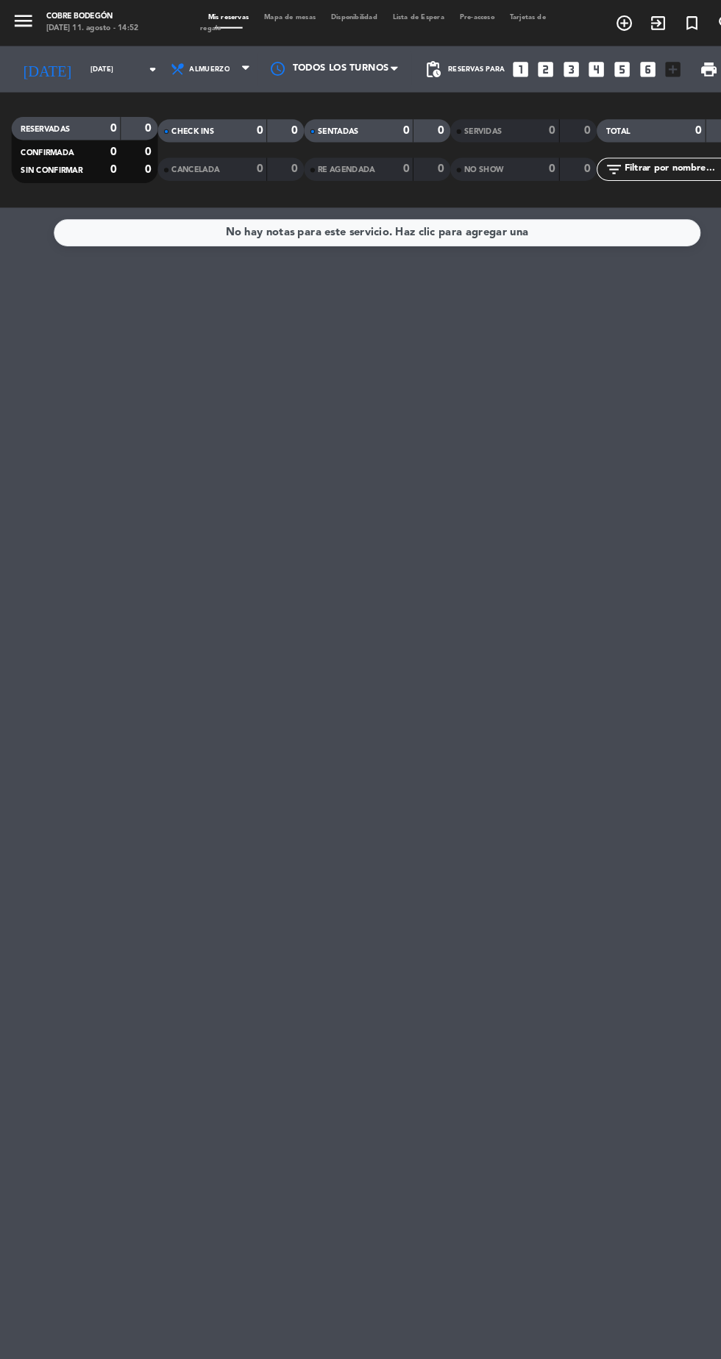
click at [90, 76] on input "[DATE]" at bounding box center [125, 66] width 93 height 23
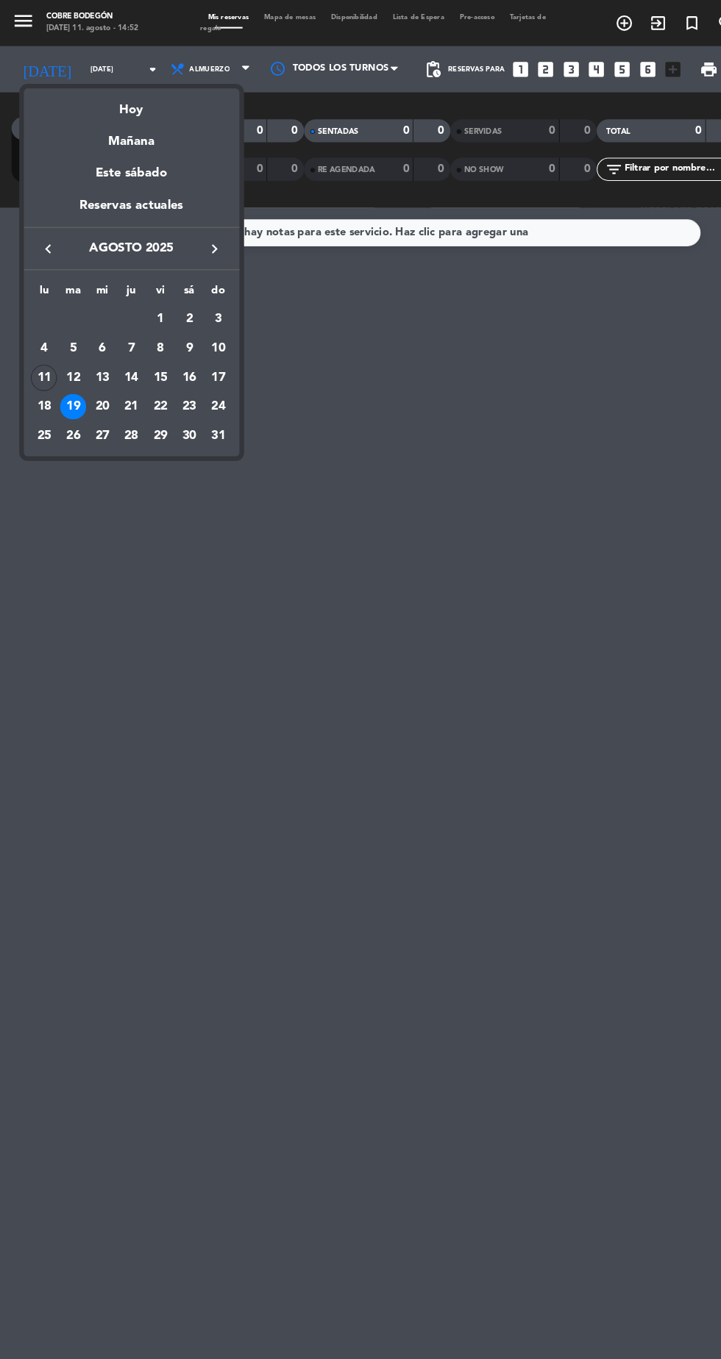
click at [301, 468] on div at bounding box center [360, 679] width 721 height 1359
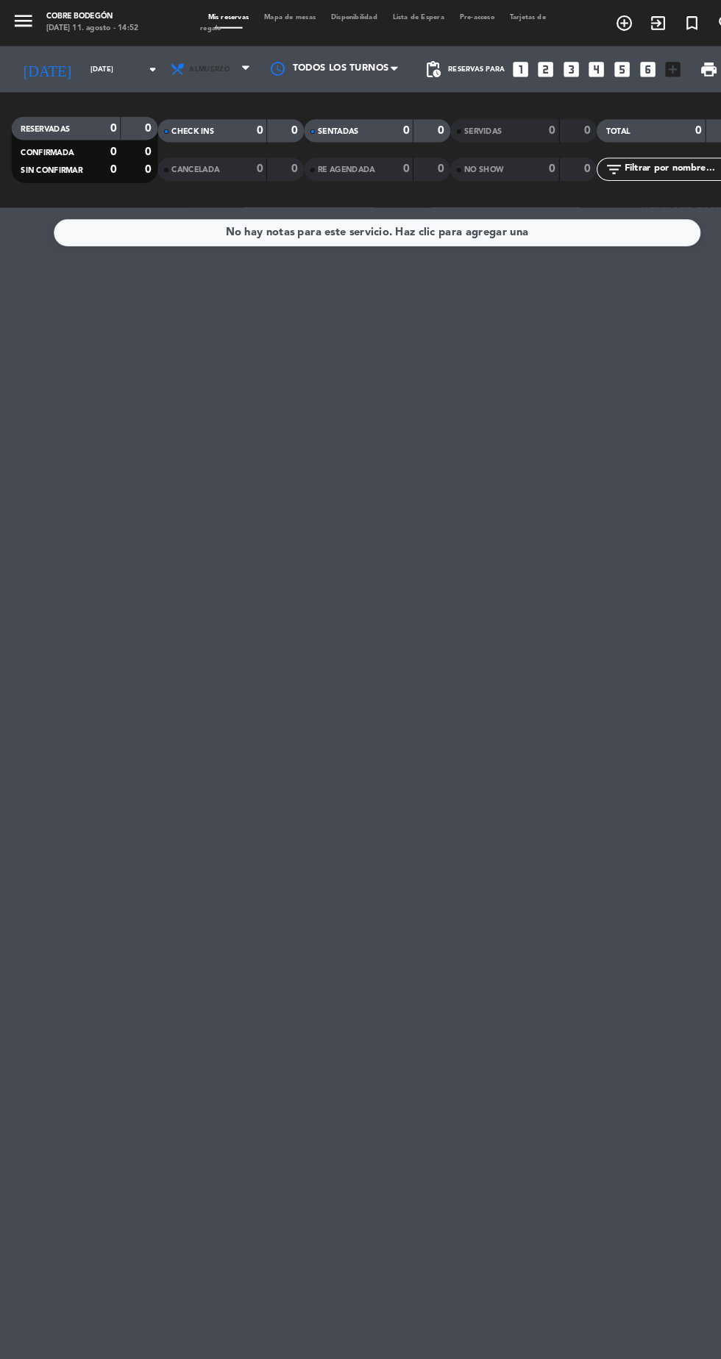
click at [191, 79] on span "Almuerzo" at bounding box center [202, 66] width 88 height 32
click at [175, 174] on div "menu Cobre Bodegón [DATE] 11. agosto - 14:52 Mis reservas Mapa de mesas Disponi…" at bounding box center [360, 99] width 721 height 199
click at [88, 80] on div "[DATE] [DATE] arrow_drop_down" at bounding box center [84, 66] width 147 height 32
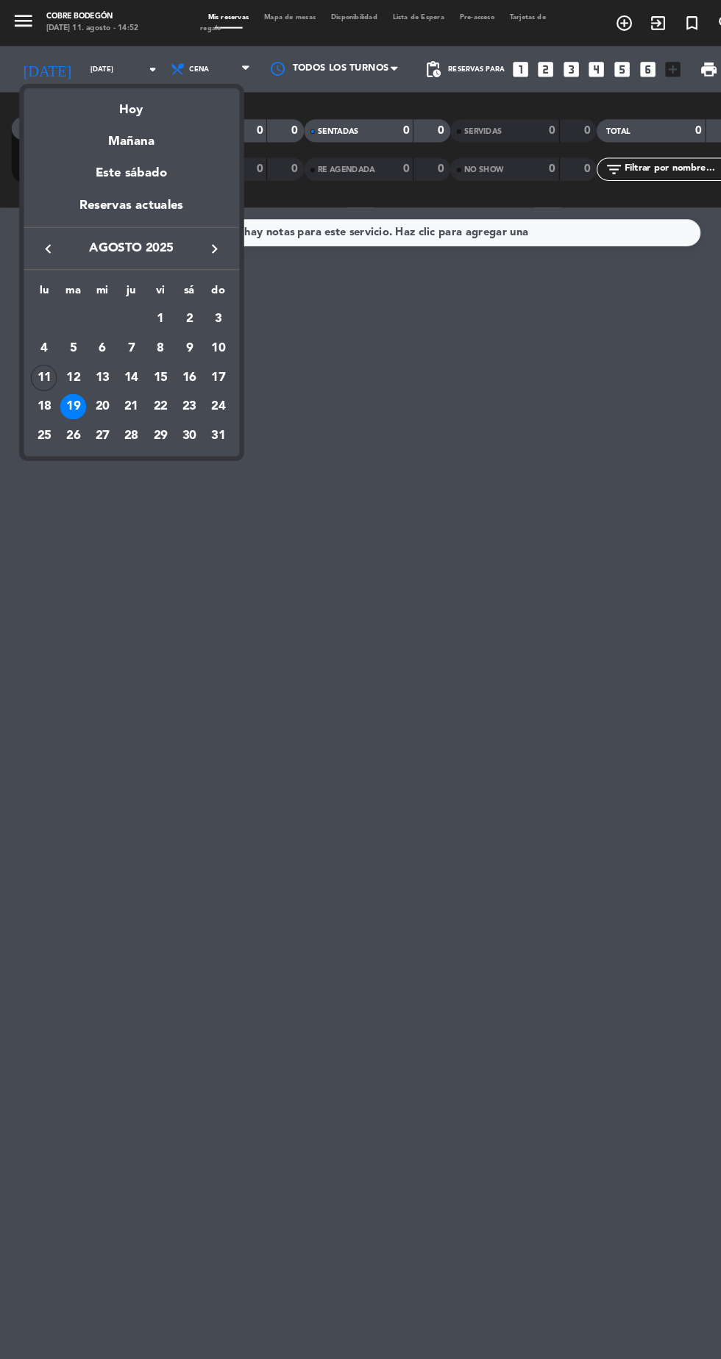
click at [69, 360] on div "12" at bounding box center [69, 360] width 25 height 25
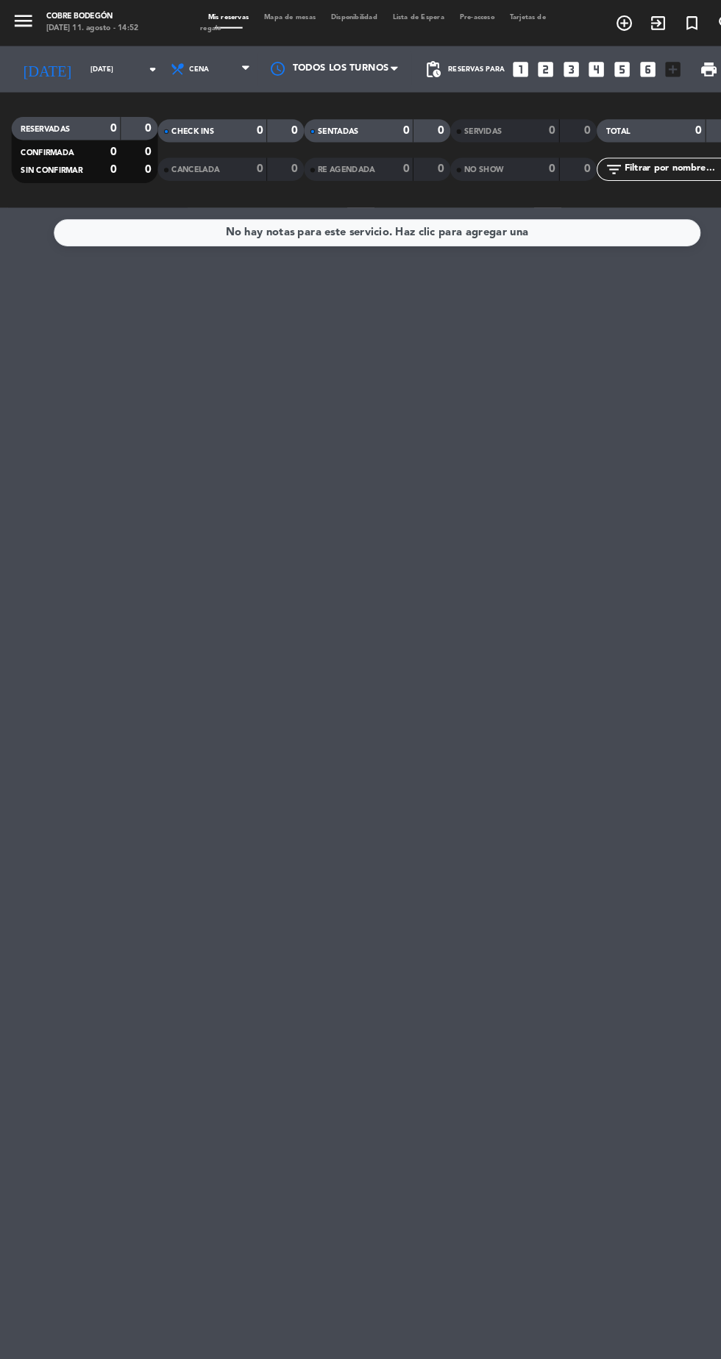
type input "[DATE]"
